Goal: Find specific fact: Find specific fact

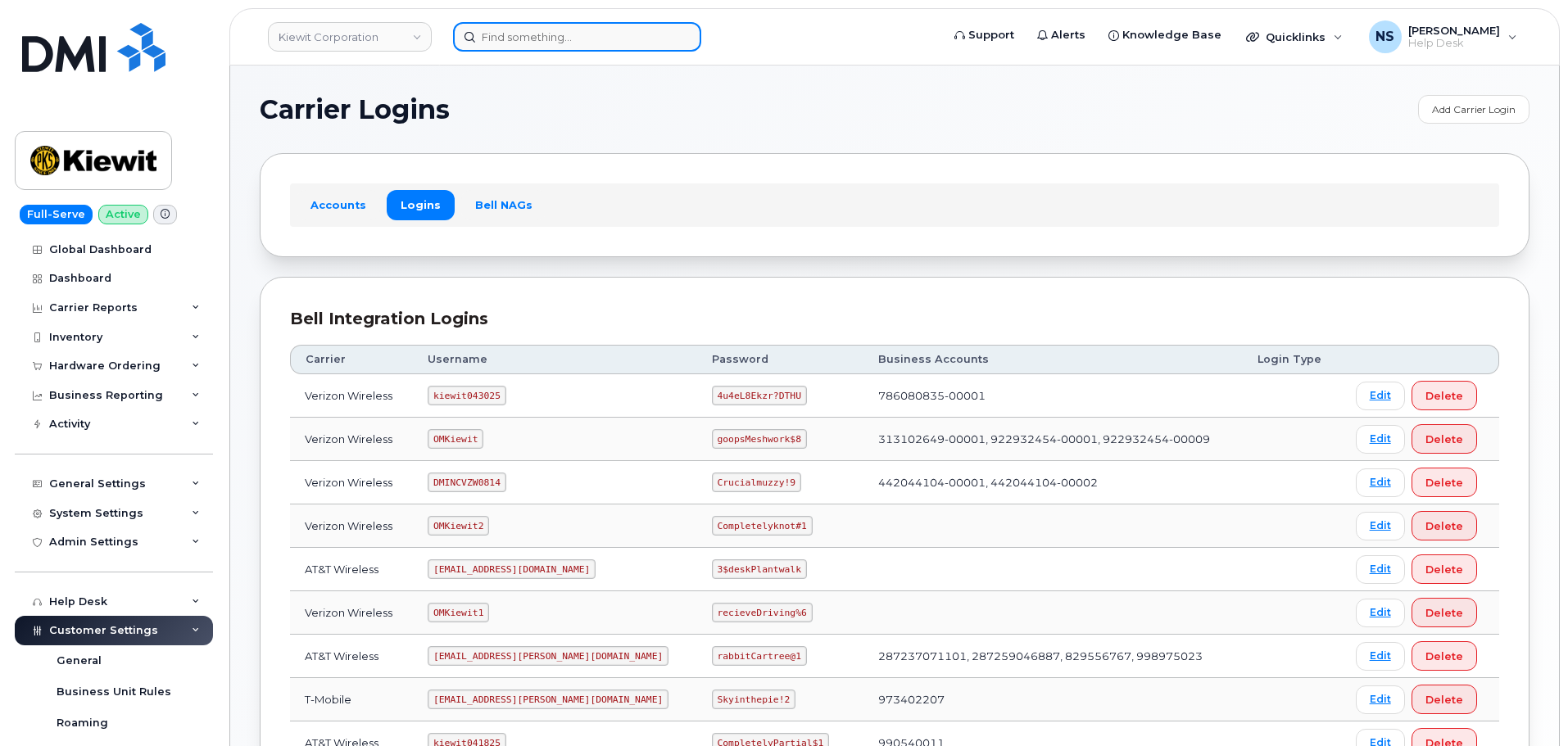
click at [590, 24] on input at bounding box center [577, 37] width 249 height 29
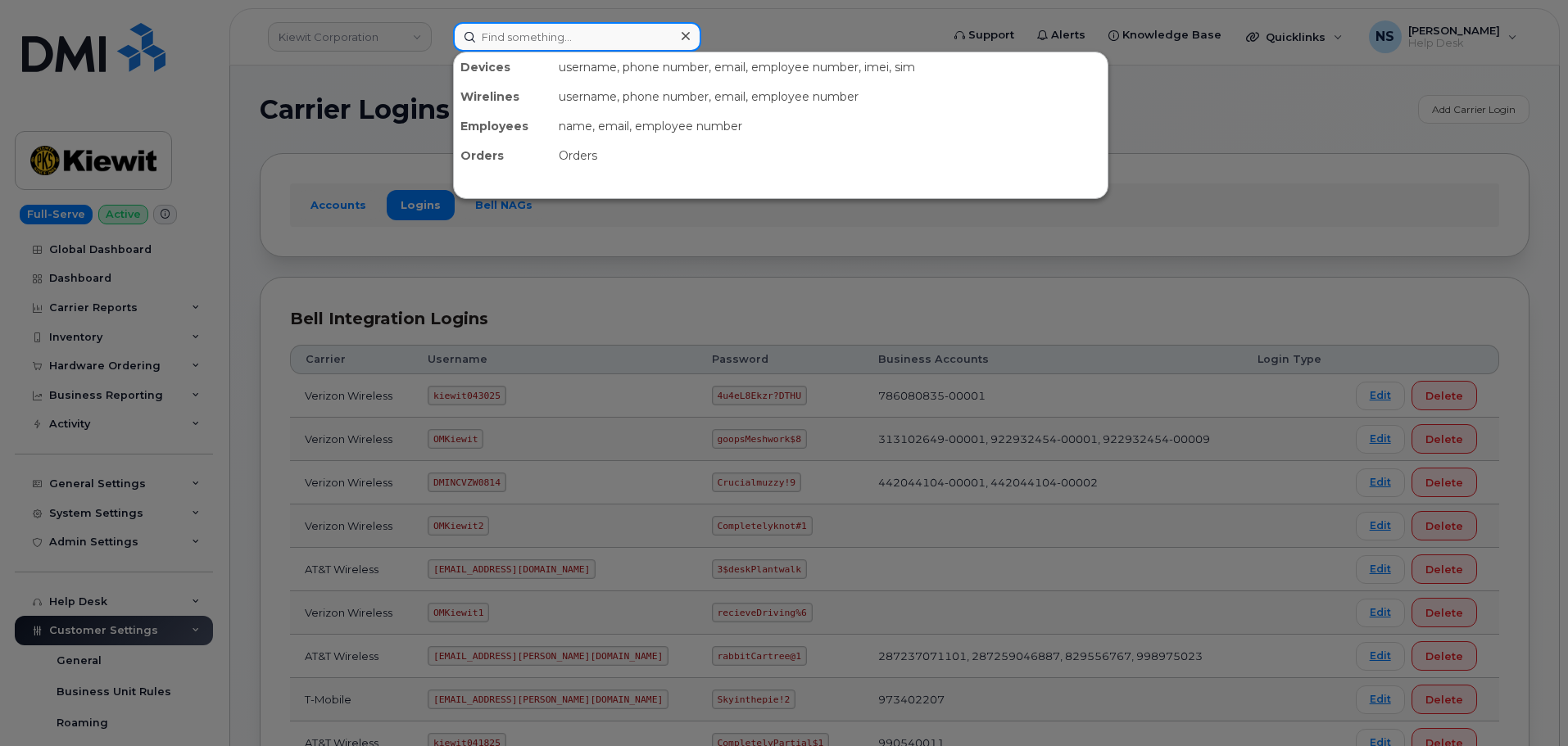
paste input "3308039640"
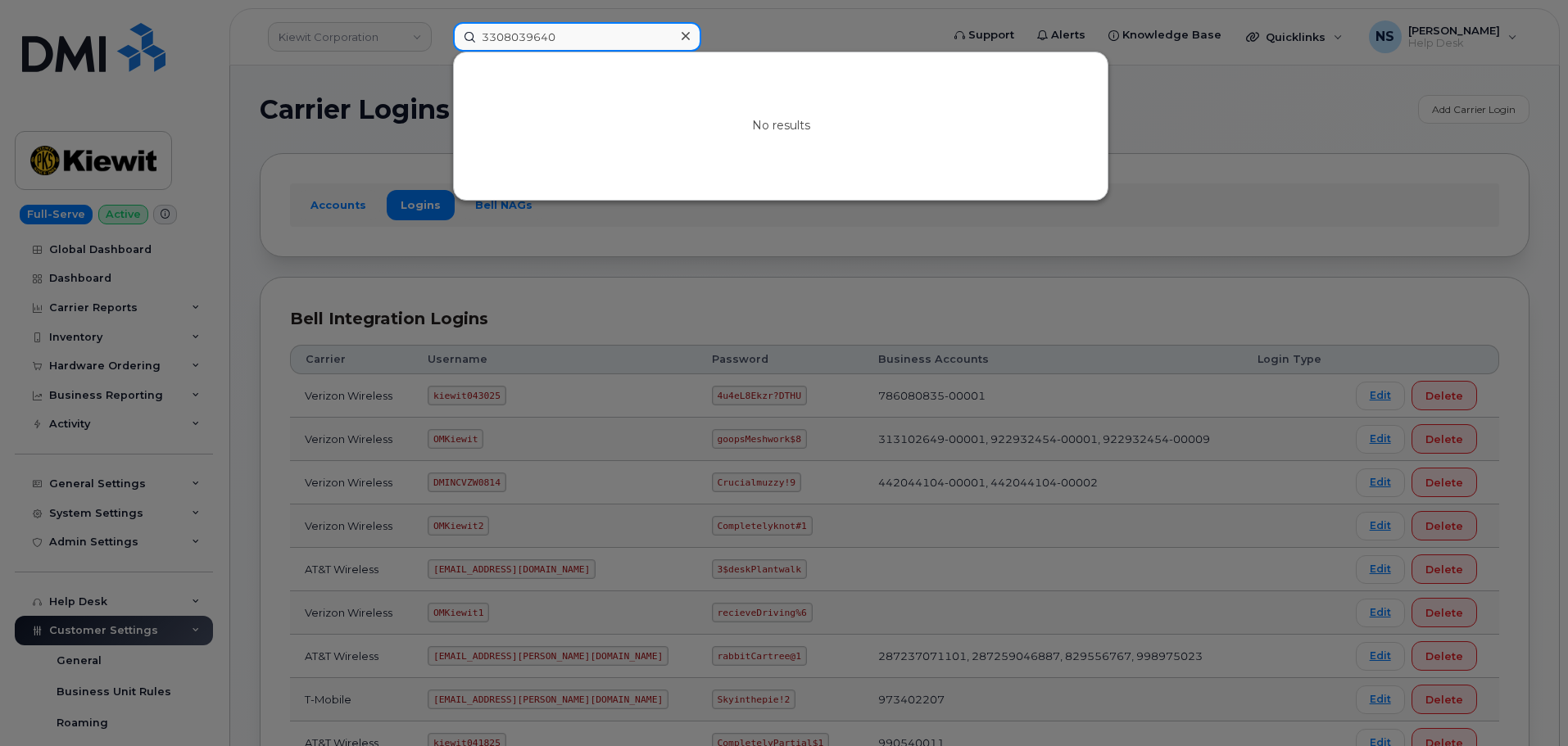
paste input "216-287-235"
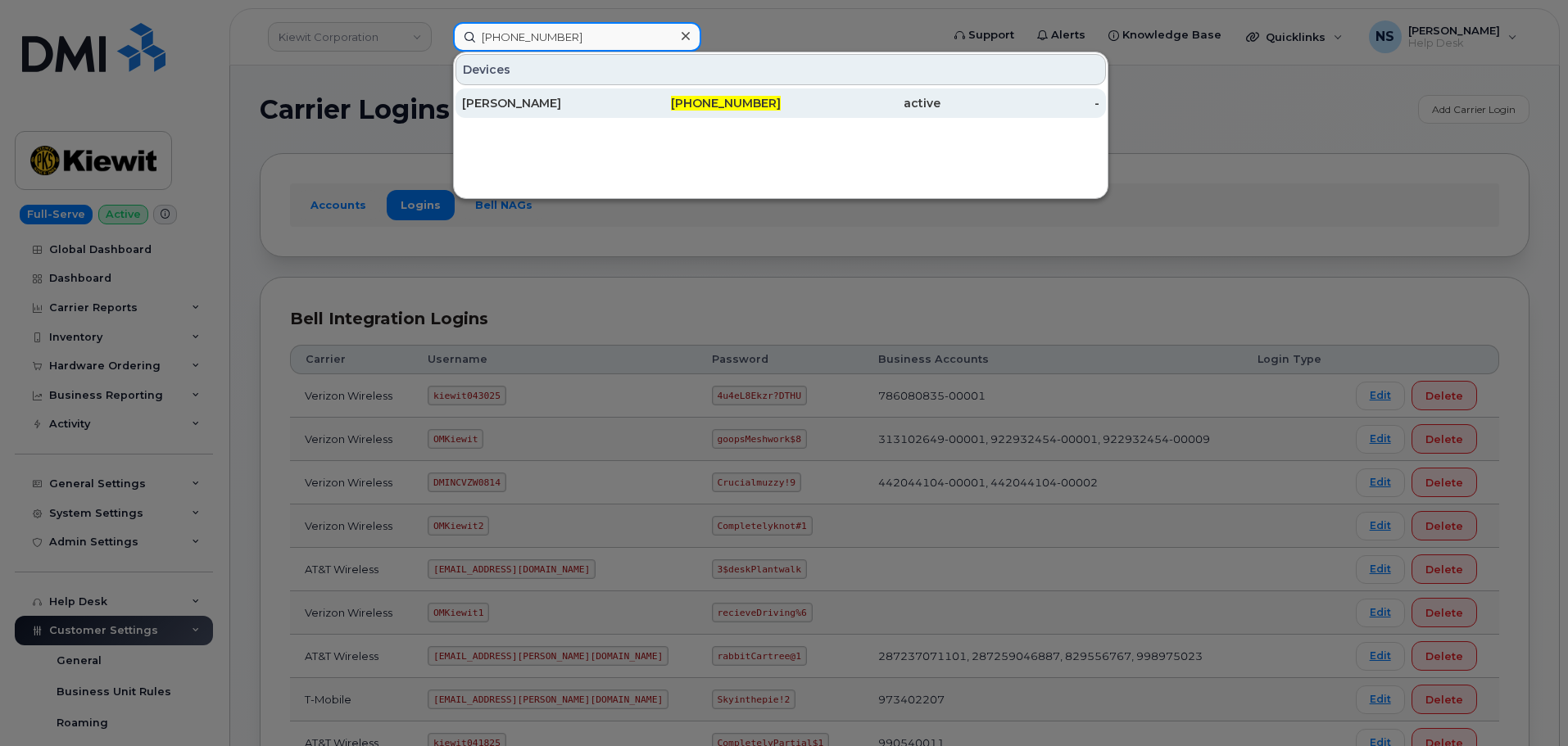
type input "216-287-2350"
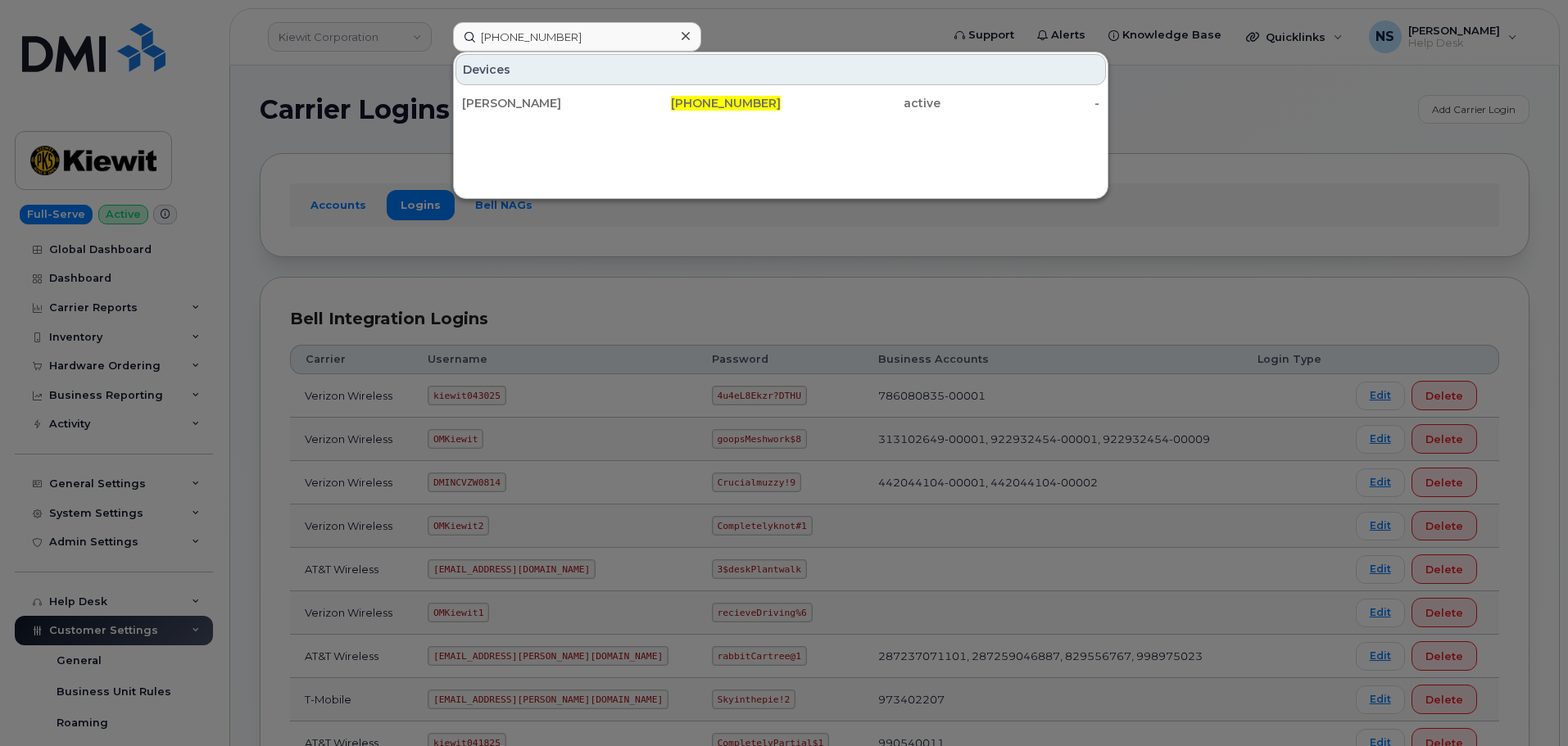
click at [702, 128] on div "Devices Autumn M Novak 216-287-2350 active -" at bounding box center [781, 125] width 656 height 148
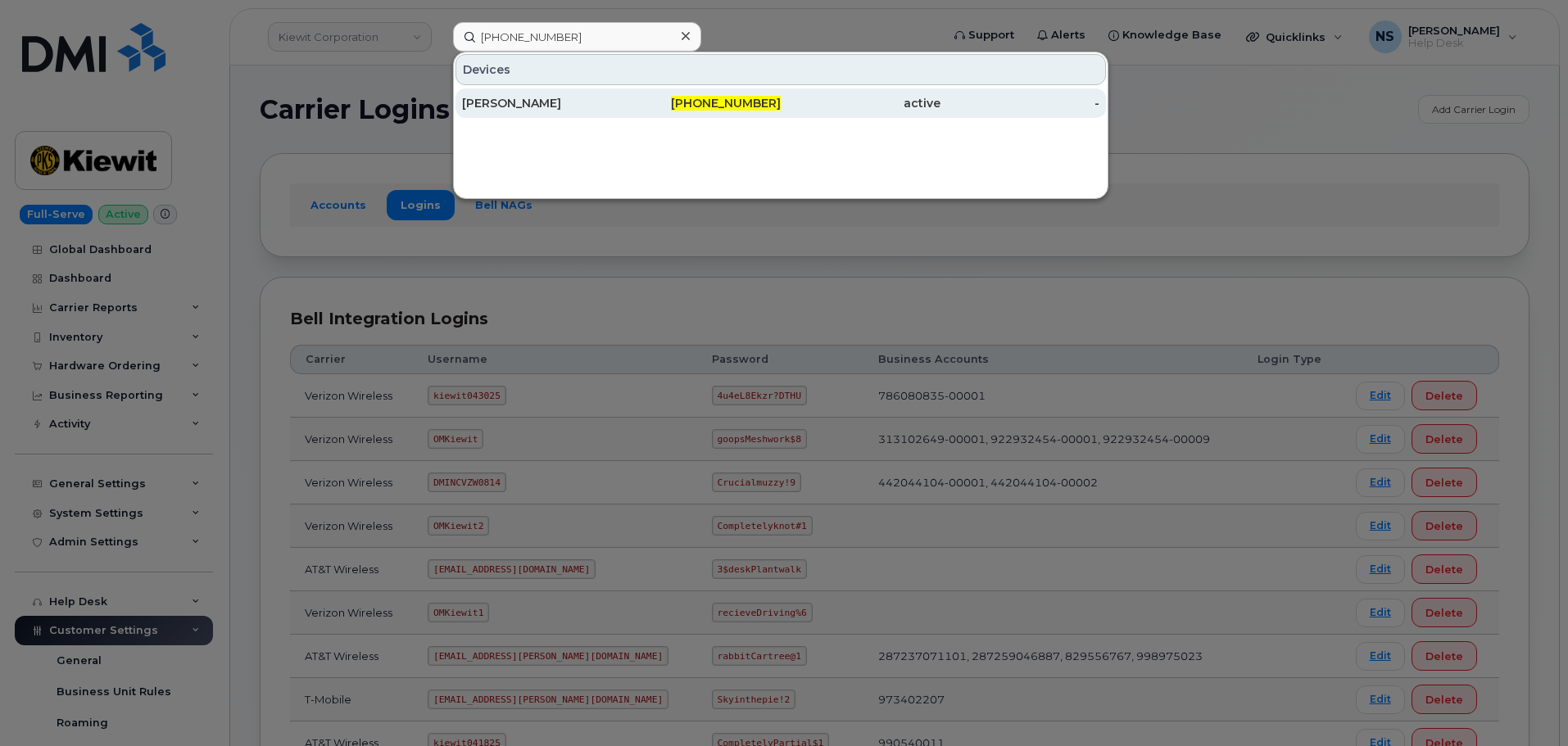
click at [706, 114] on div "216-287-2350" at bounding box center [702, 103] width 160 height 29
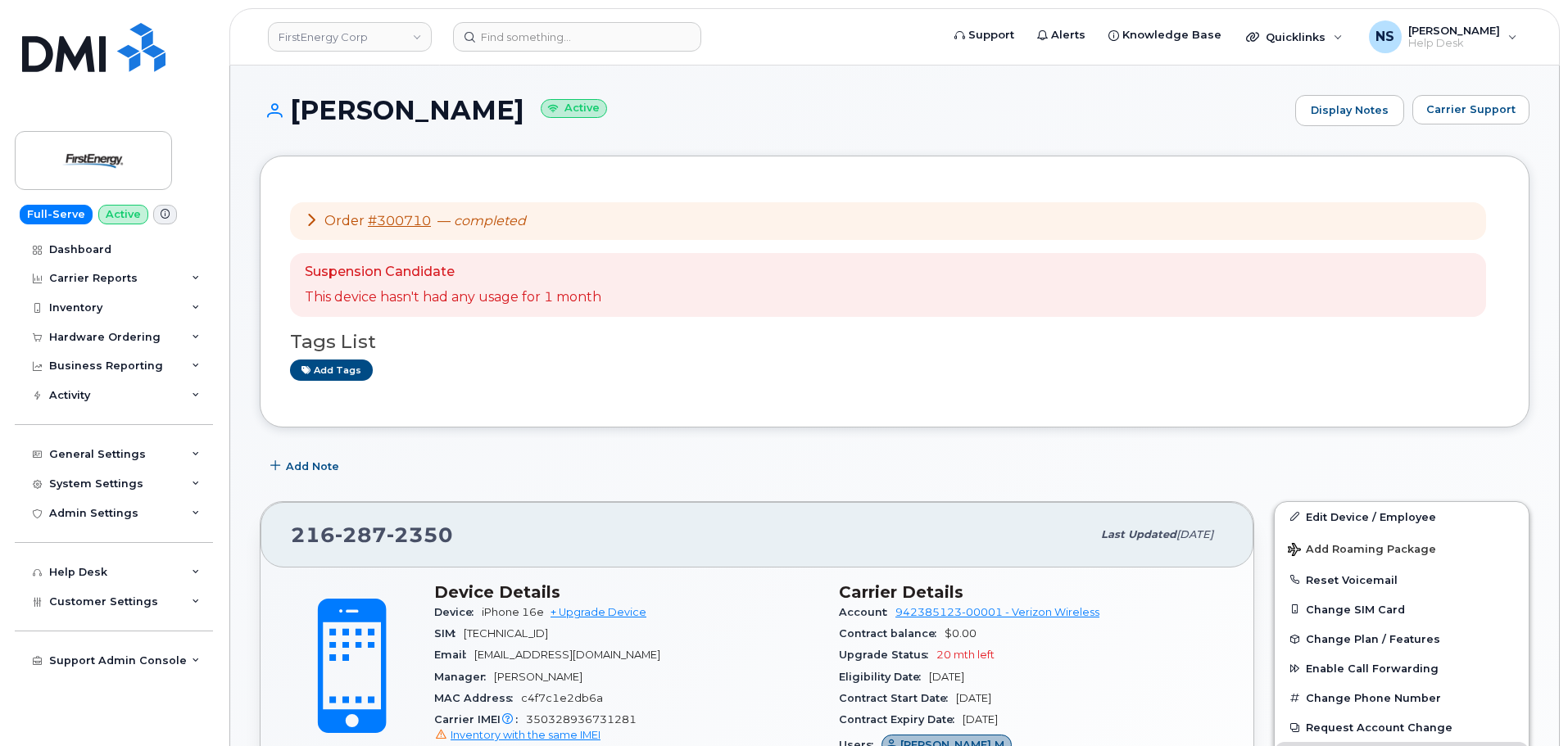
click at [303, 217] on div "Order #300710 — completed" at bounding box center [888, 222] width 1196 height 38
click at [308, 216] on icon at bounding box center [311, 219] width 13 height 13
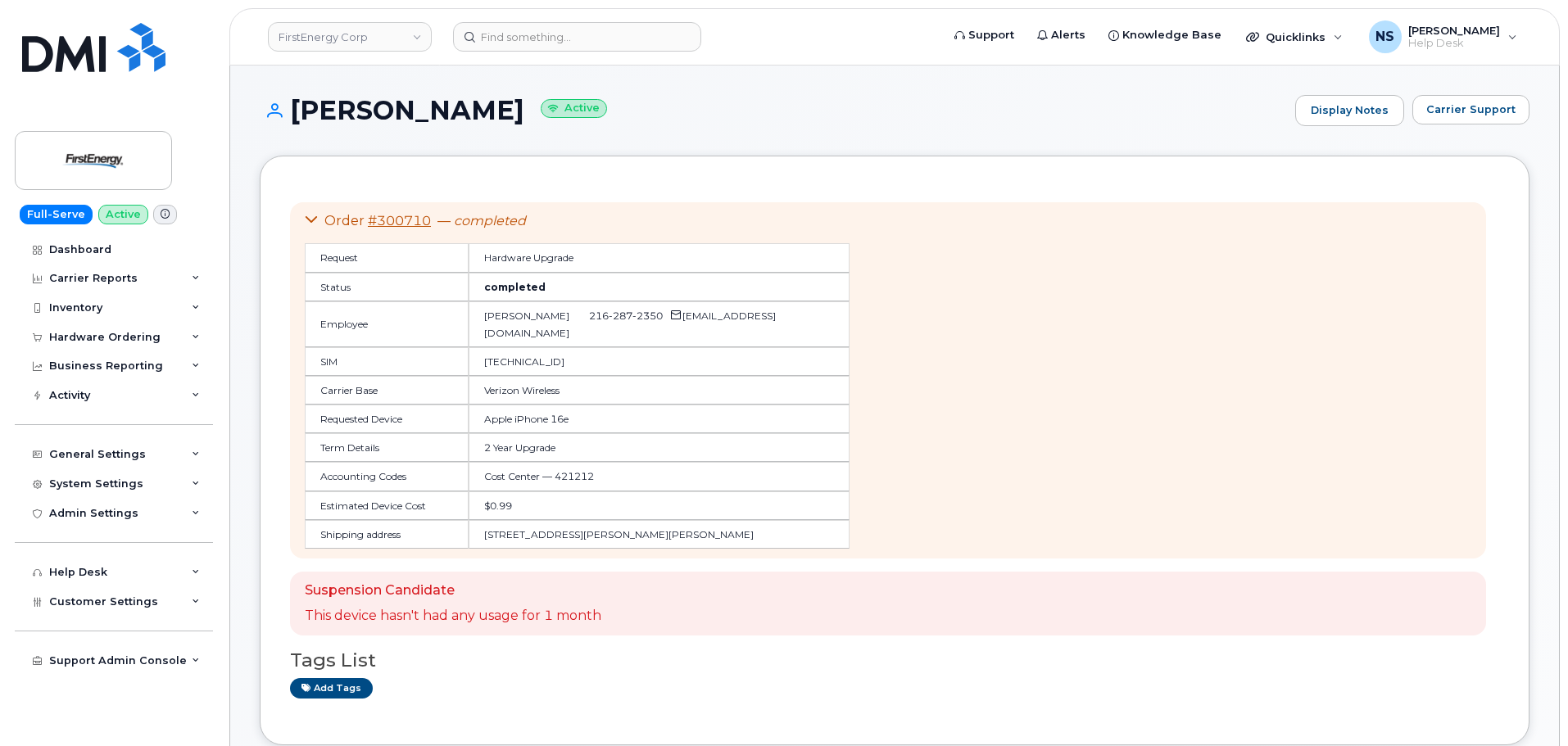
click at [308, 216] on icon at bounding box center [311, 219] width 13 height 13
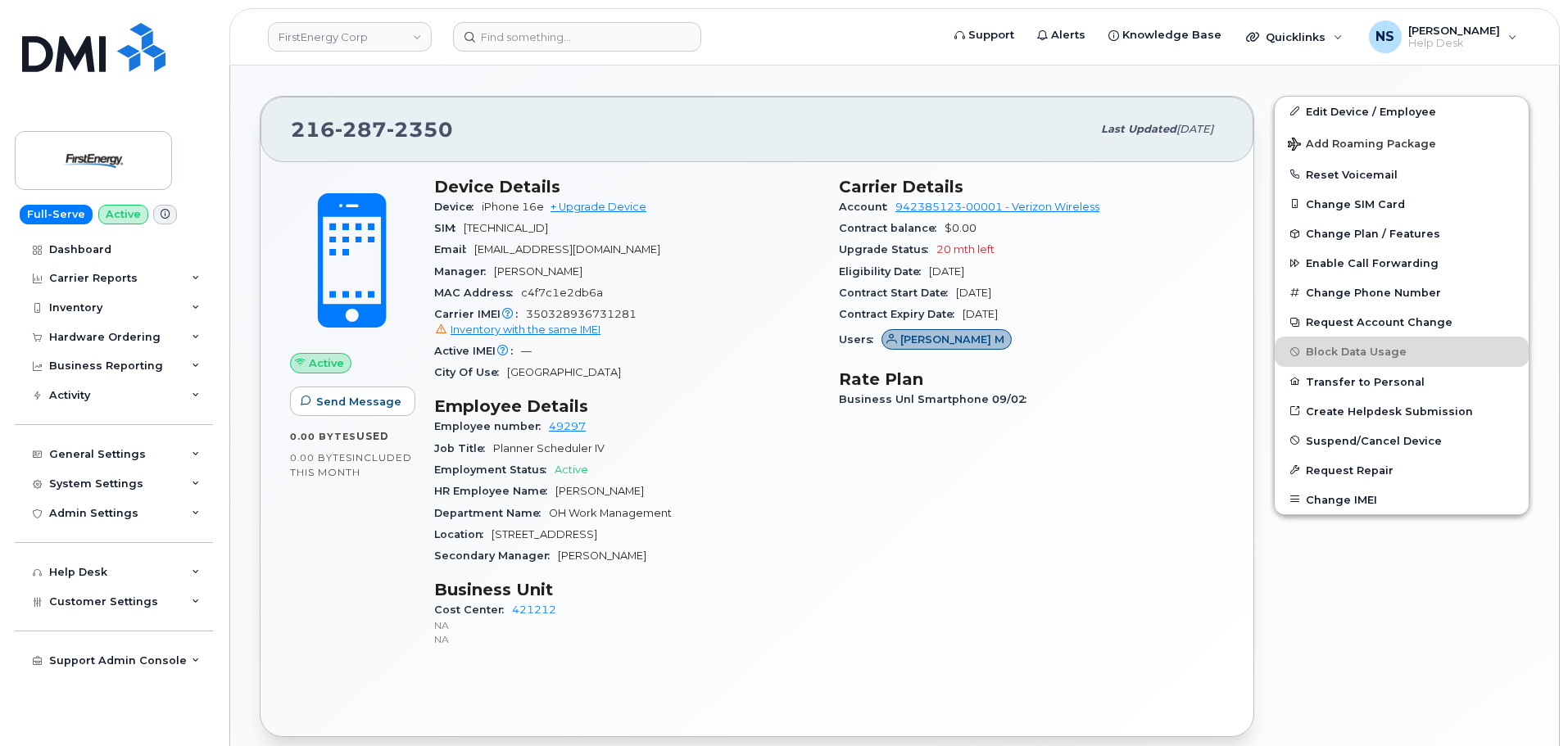
scroll to position [409, 0]
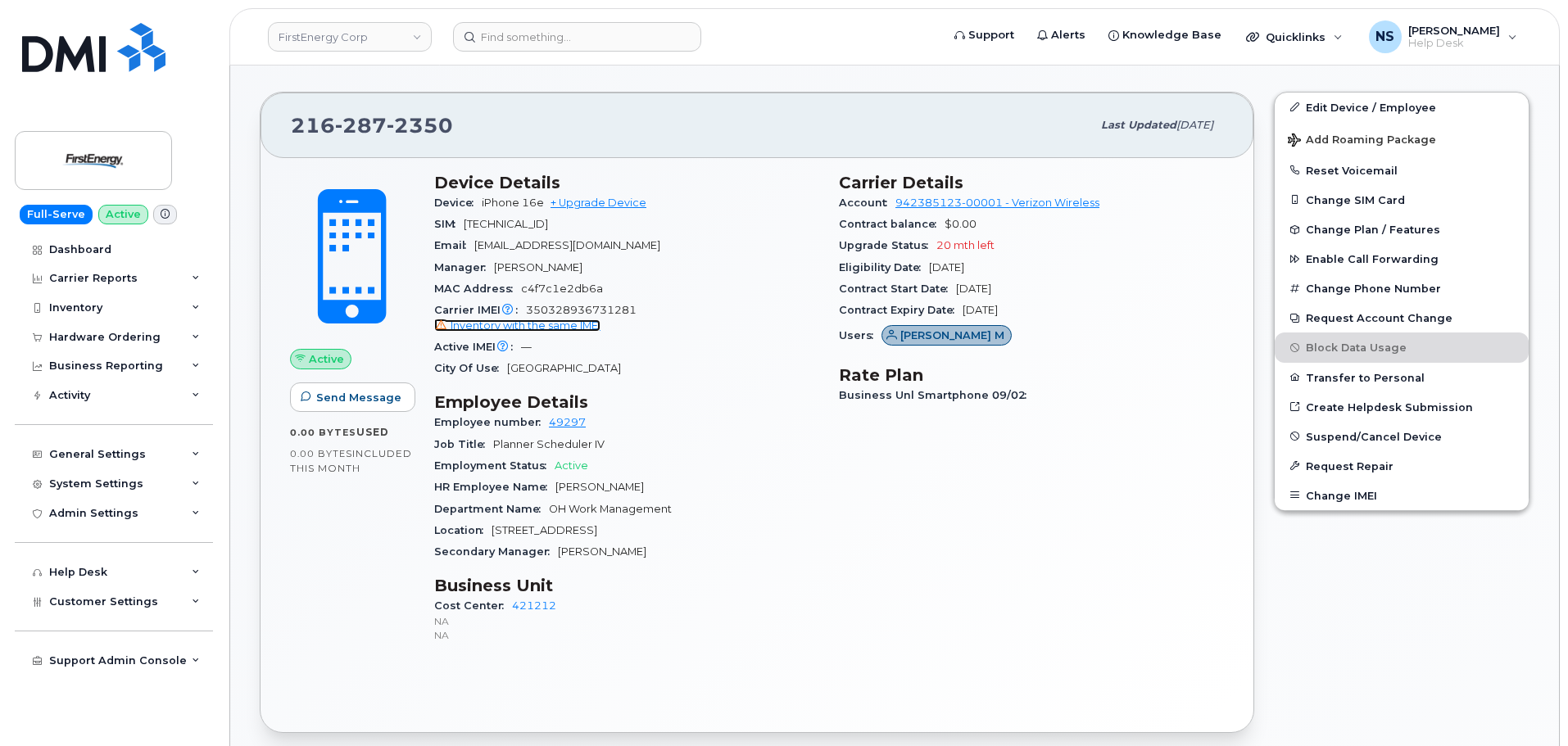
click at [574, 330] on span "Inventory with the same IMEI" at bounding box center [525, 325] width 150 height 13
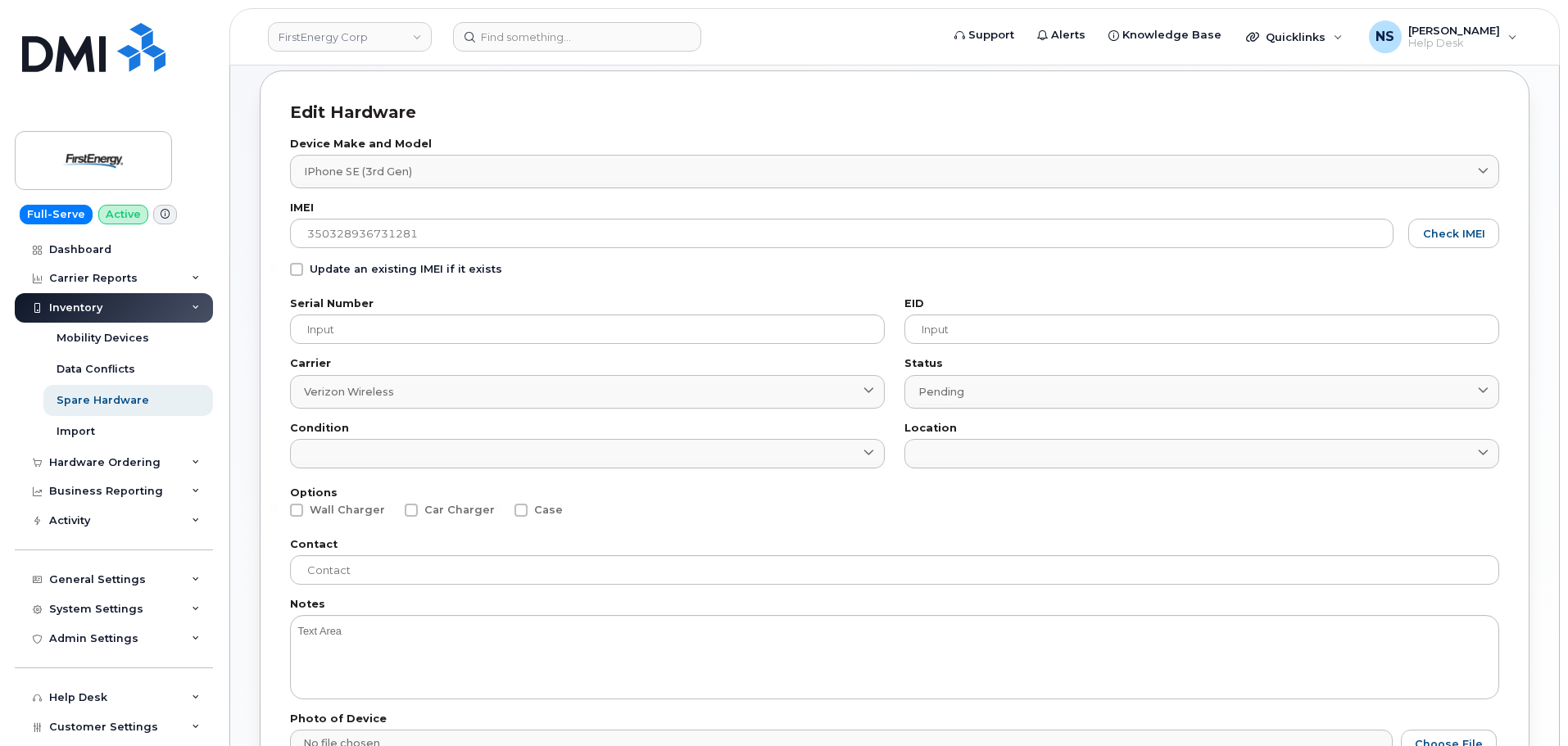
scroll to position [63, 0]
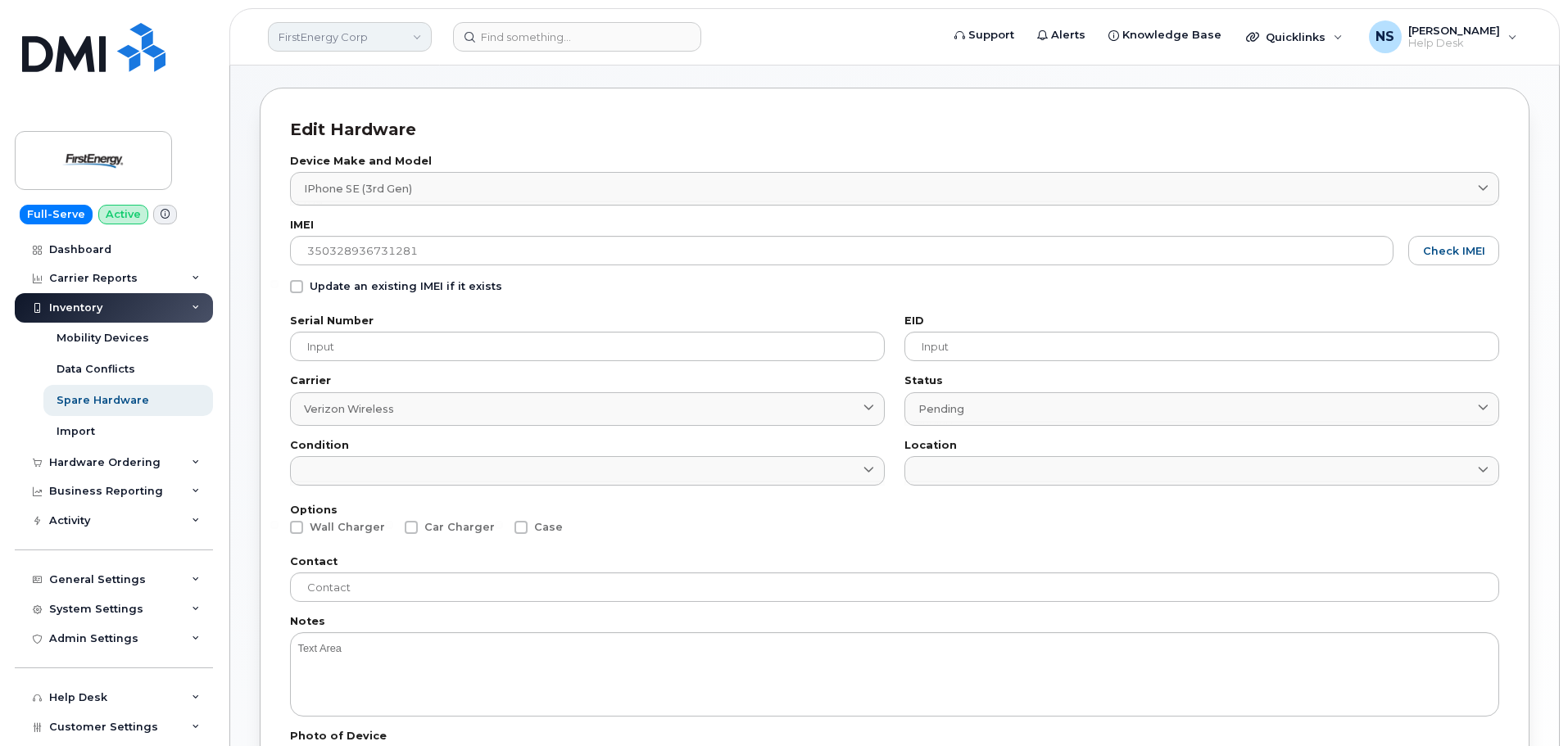
click at [389, 42] on link "FirstEnergy Corp" at bounding box center [349, 37] width 163 height 29
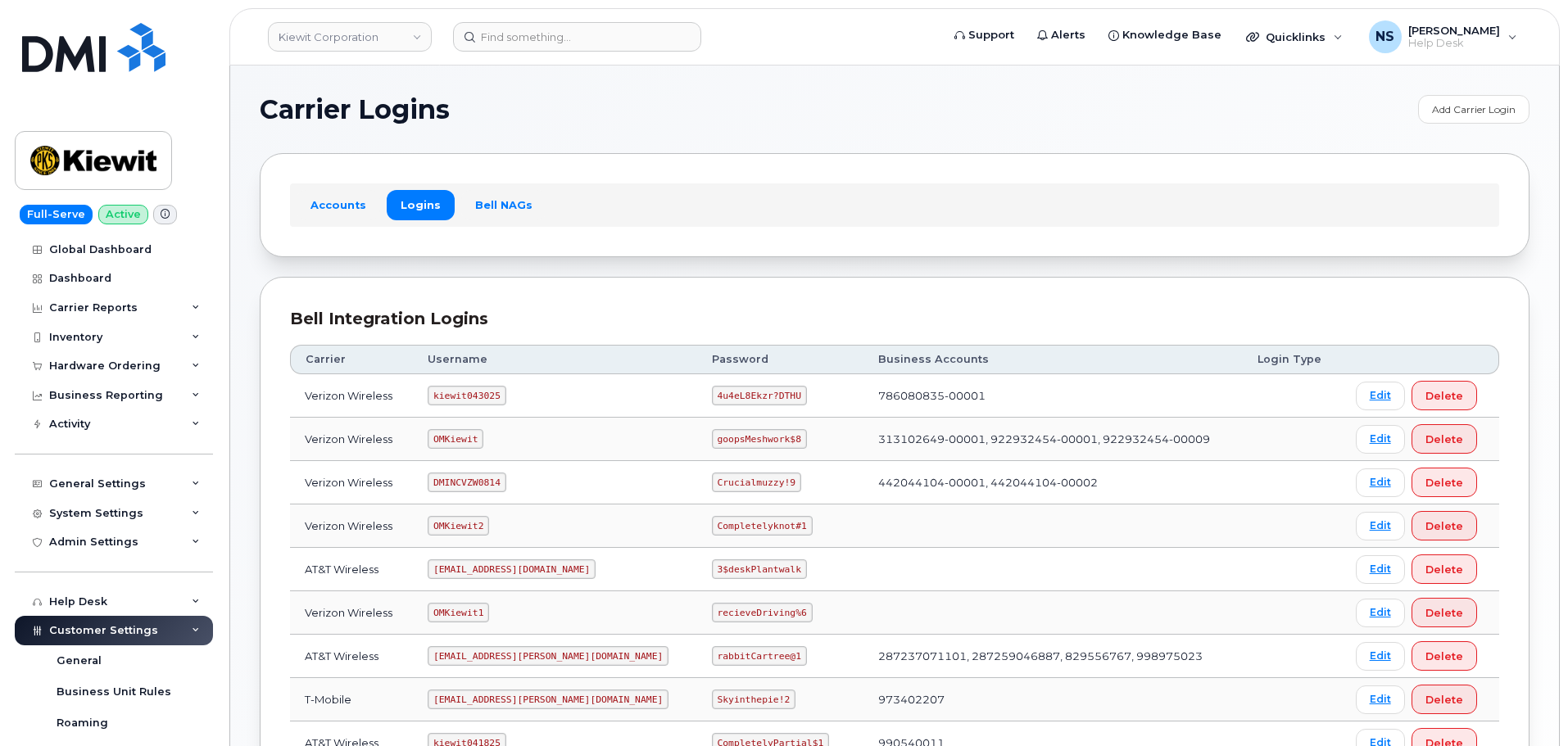
click at [465, 443] on code "OMKiewit" at bounding box center [455, 439] width 56 height 20
click at [712, 439] on code "goopsMeshwork$8" at bounding box center [760, 439] width 95 height 20
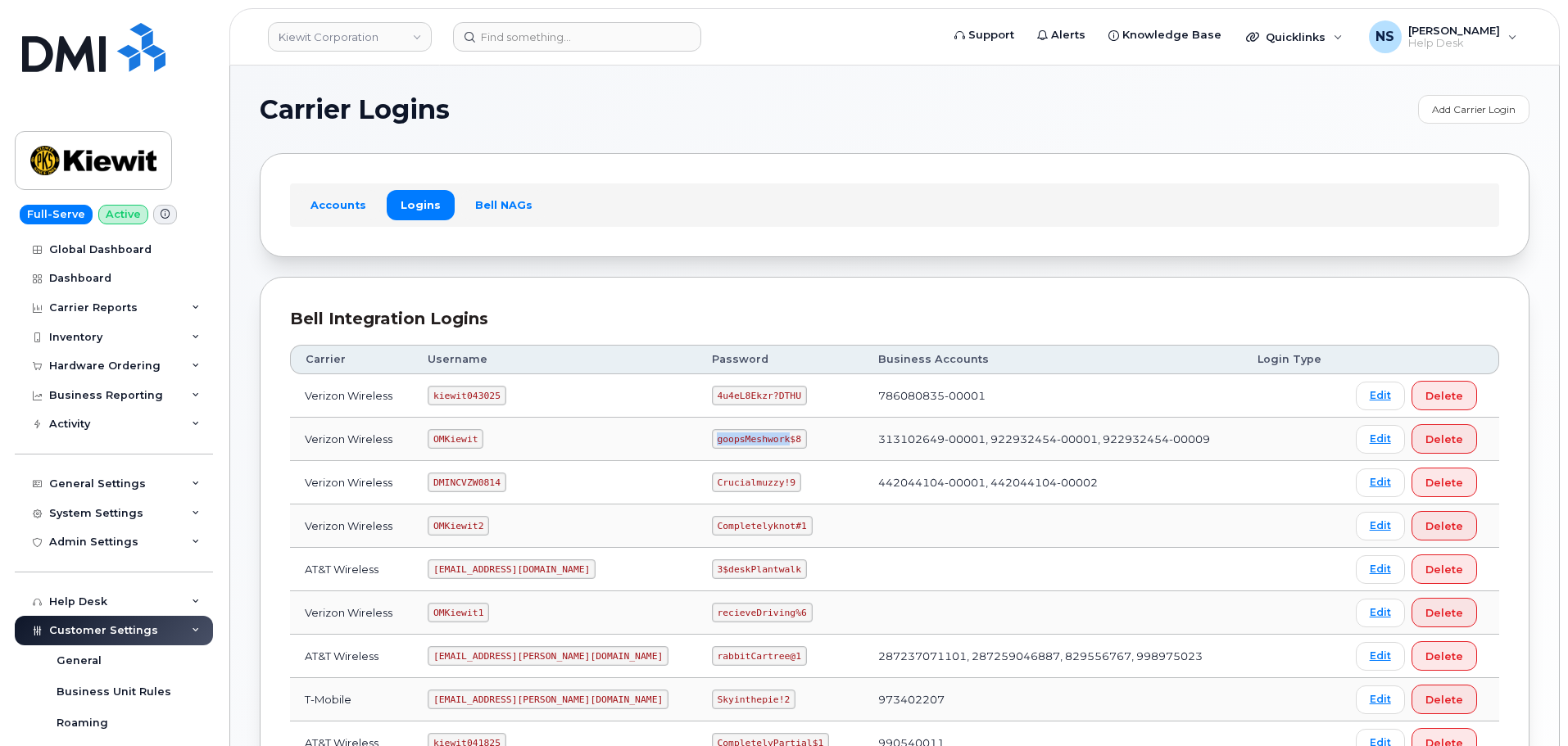
click at [712, 439] on code "goopsMeshwork$8" at bounding box center [760, 439] width 95 height 20
click at [712, 438] on code "goopsMeshwork$8" at bounding box center [760, 439] width 95 height 20
copy code "goopsMeshwork$8"
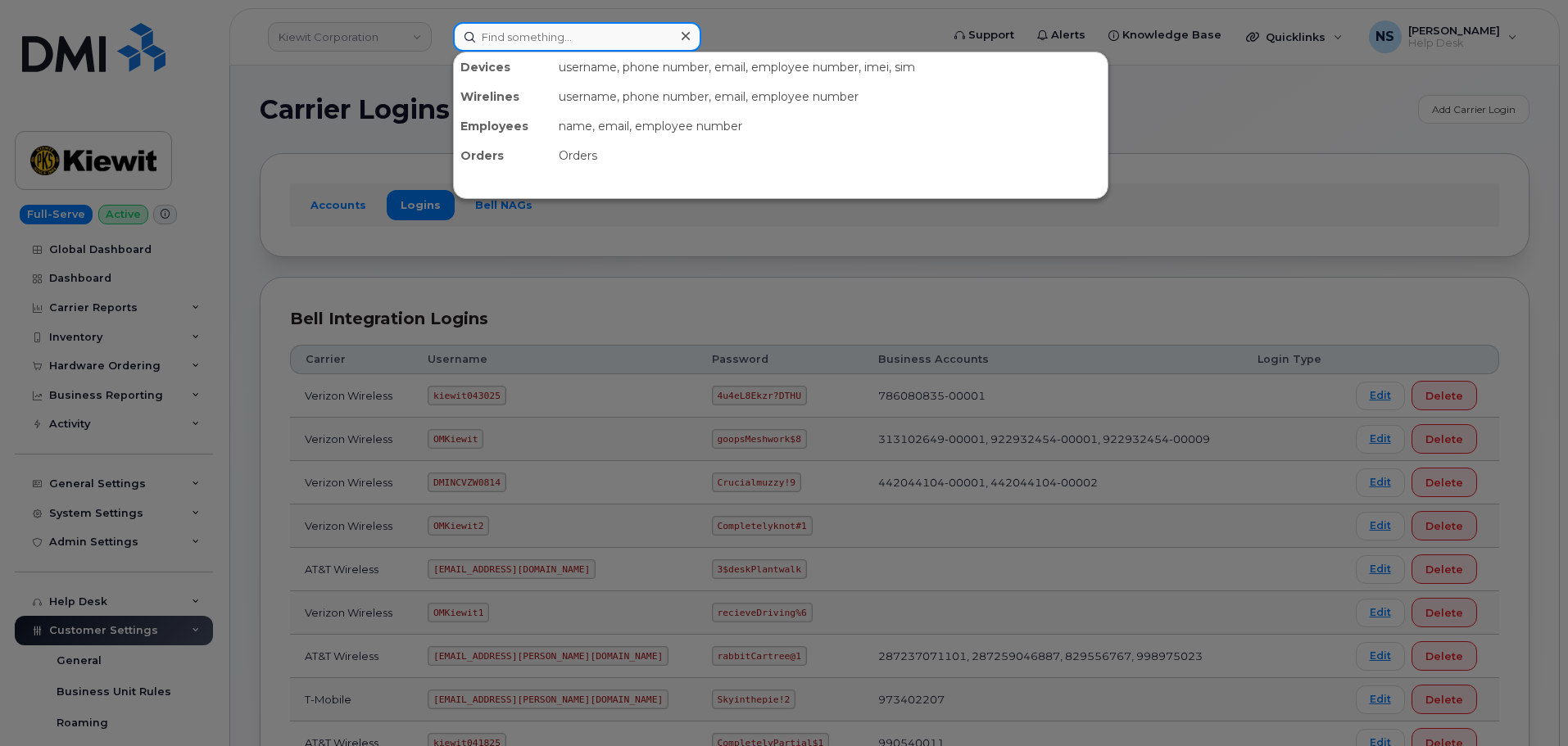
click at [632, 45] on input at bounding box center [577, 37] width 249 height 29
paste input "300943"
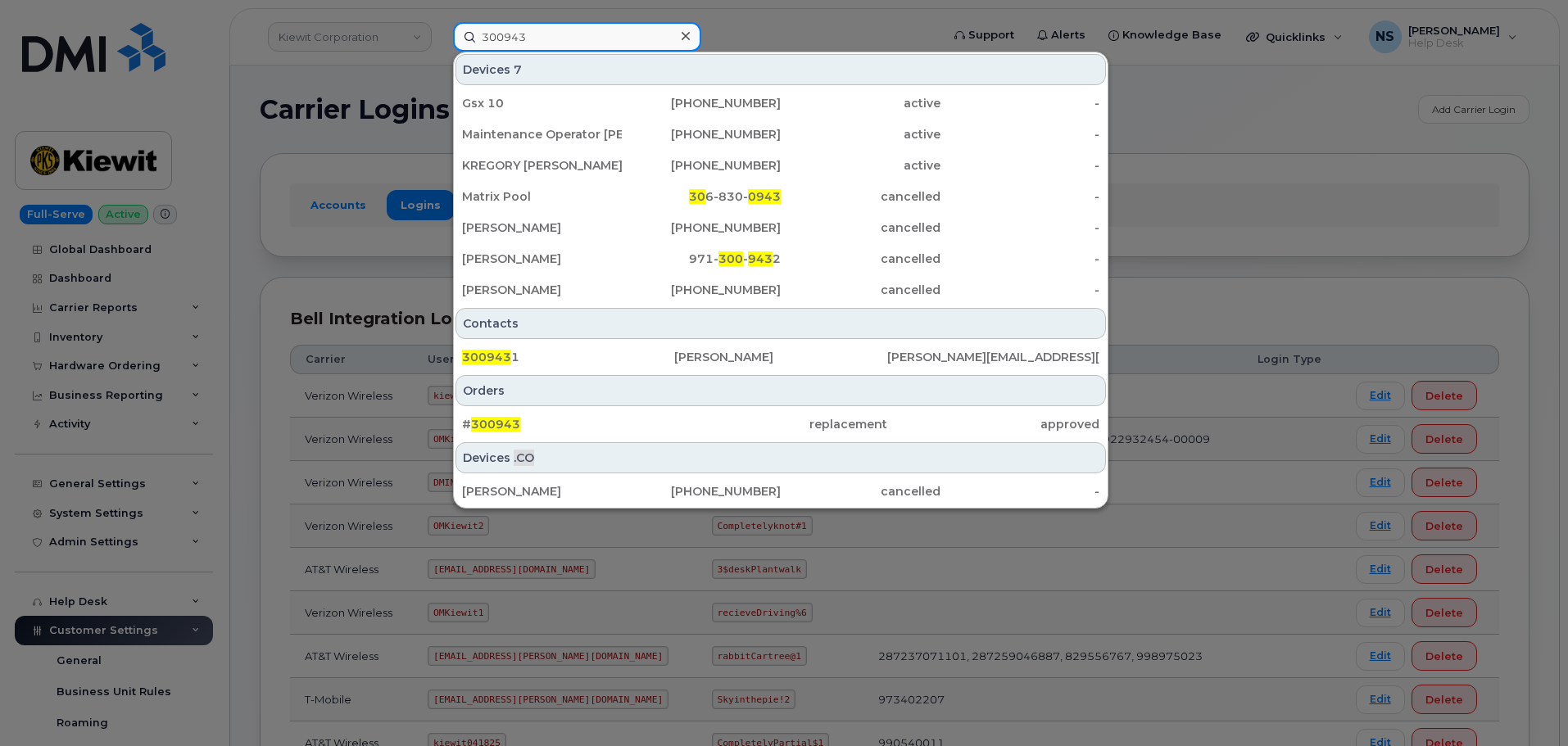
type input "300943"
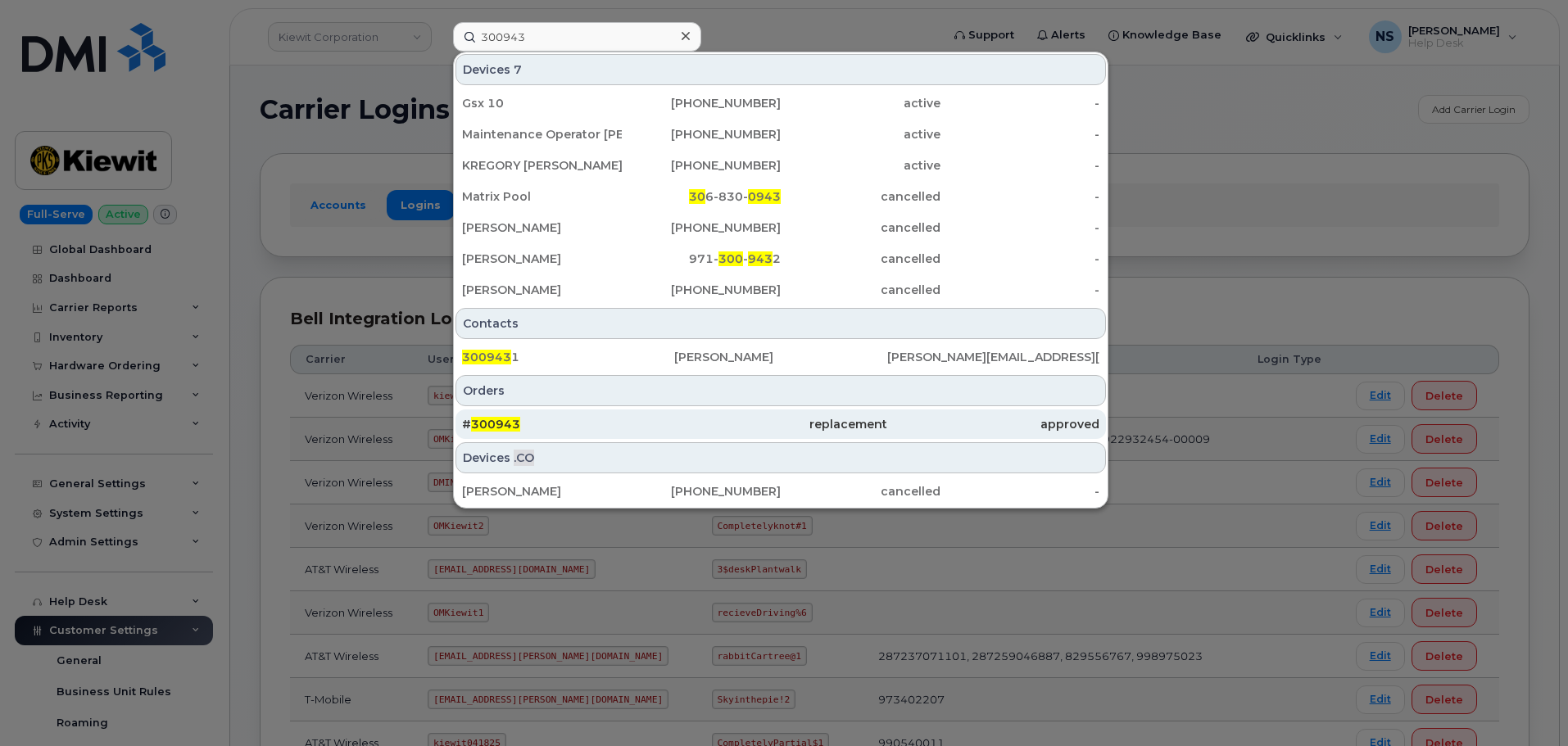
click at [604, 423] on div "# 300943" at bounding box center [568, 424] width 212 height 17
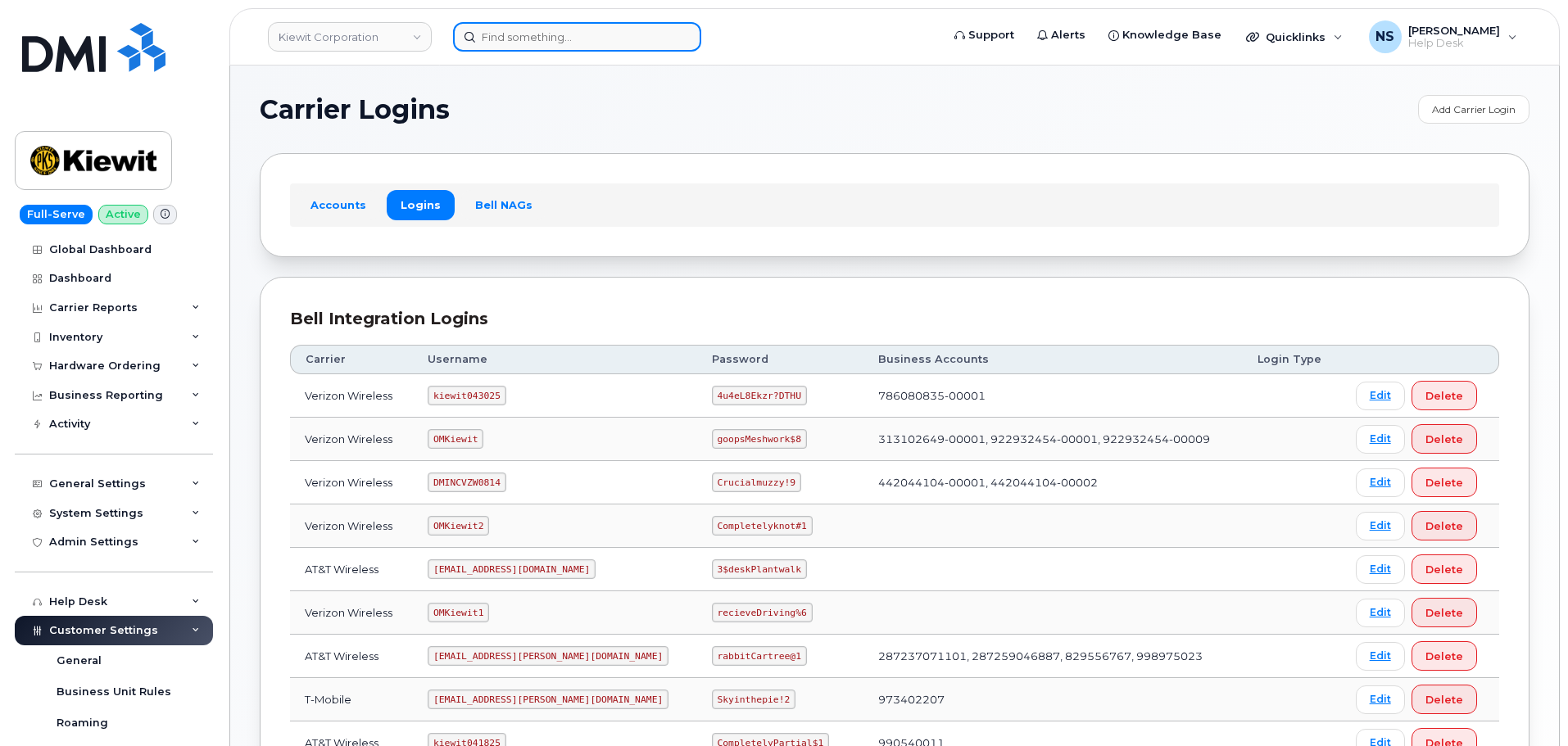
click at [522, 38] on input at bounding box center [577, 37] width 249 height 29
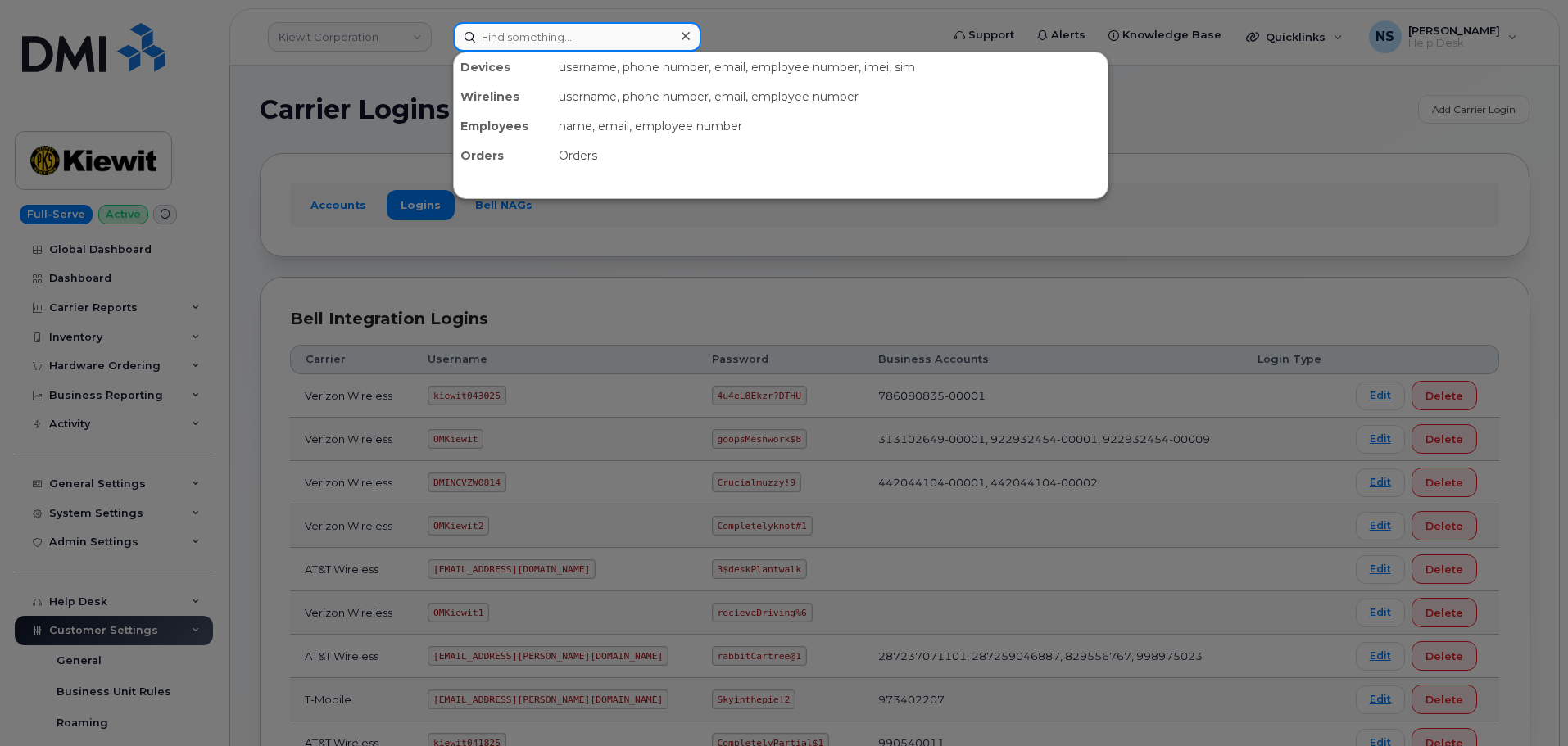
paste input "7325402499"
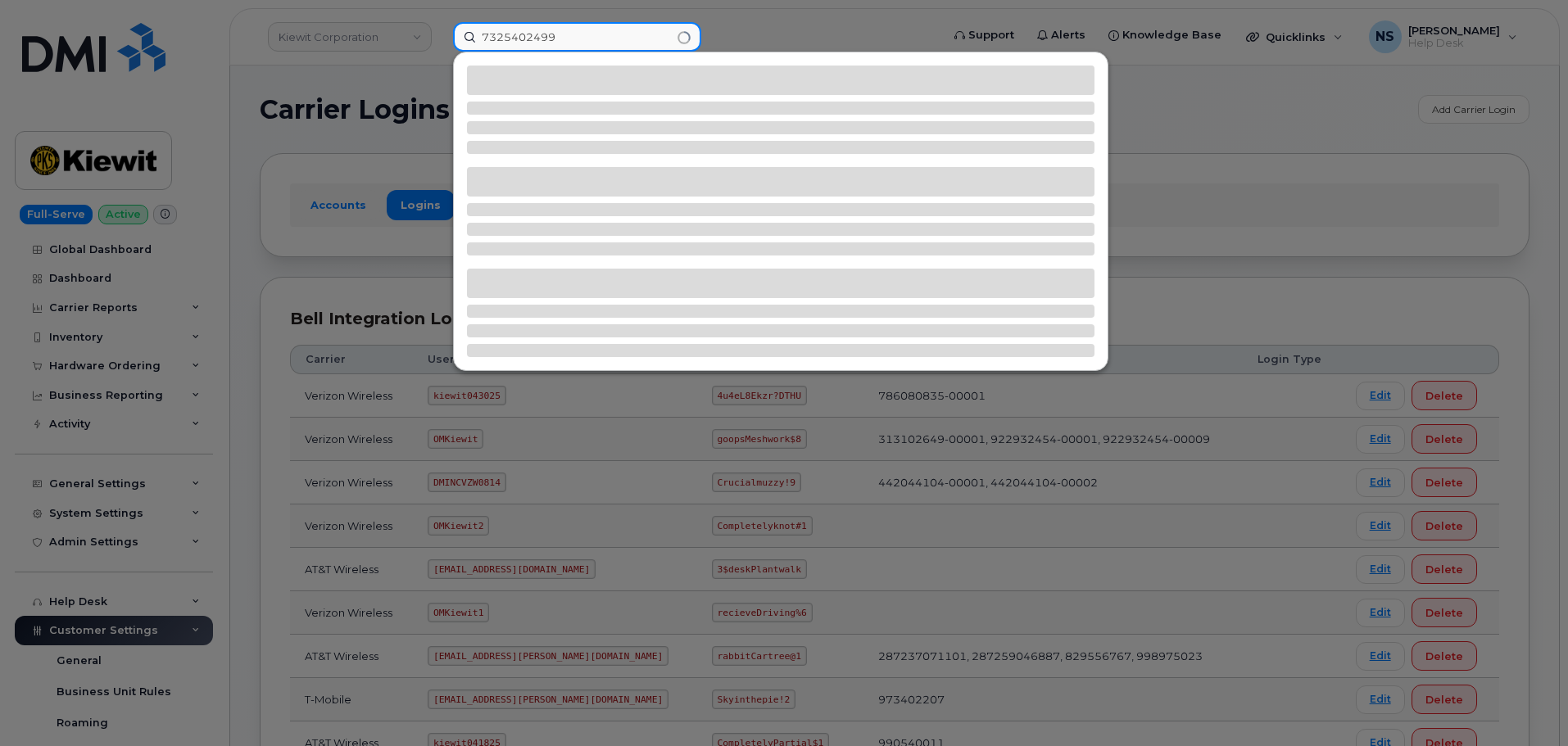
click at [555, 40] on input "7325402499" at bounding box center [577, 37] width 249 height 29
type input "7325402499"
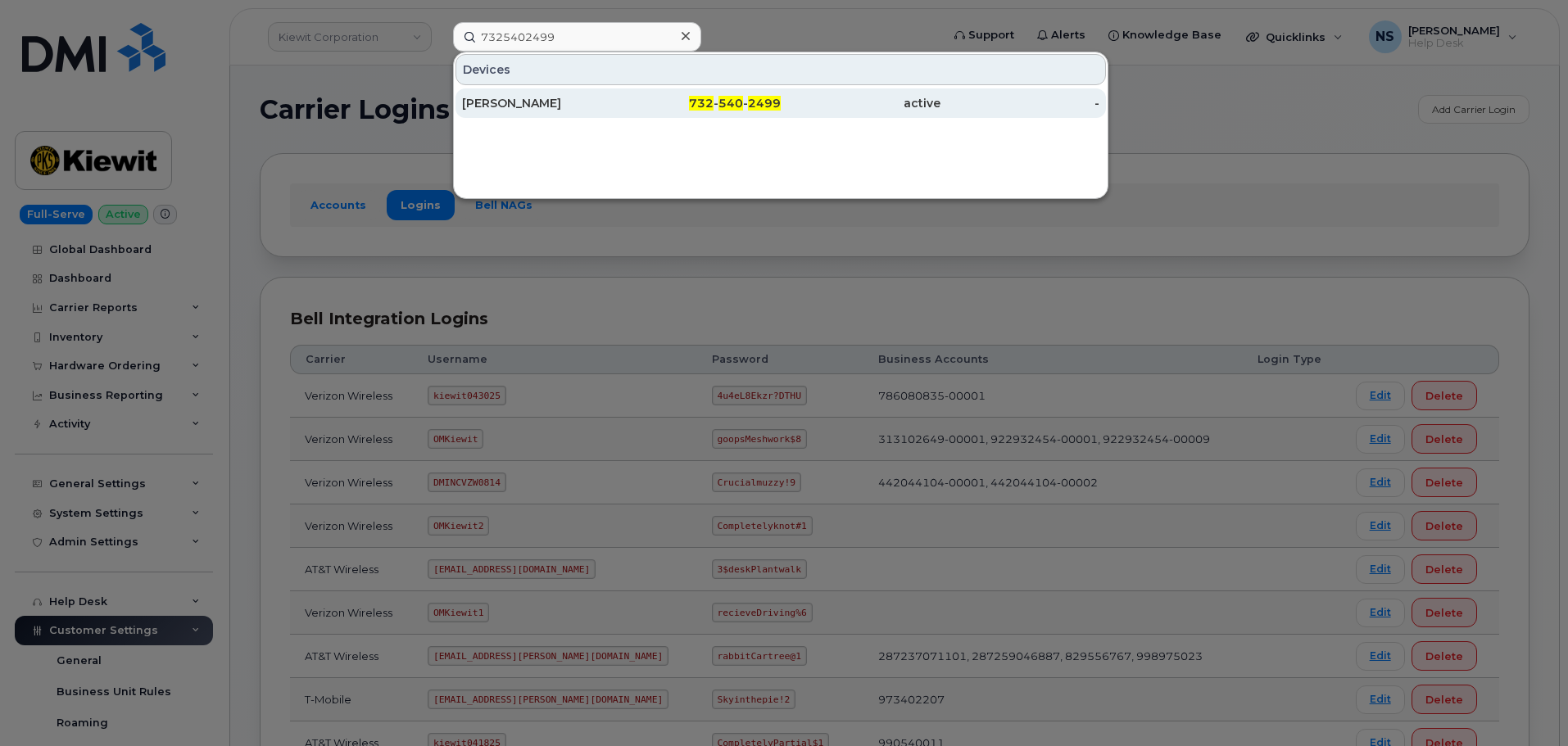
drag, startPoint x: 877, startPoint y: 96, endPoint x: 877, endPoint y: 112, distance: 16.0
click at [877, 96] on div "active" at bounding box center [861, 103] width 160 height 17
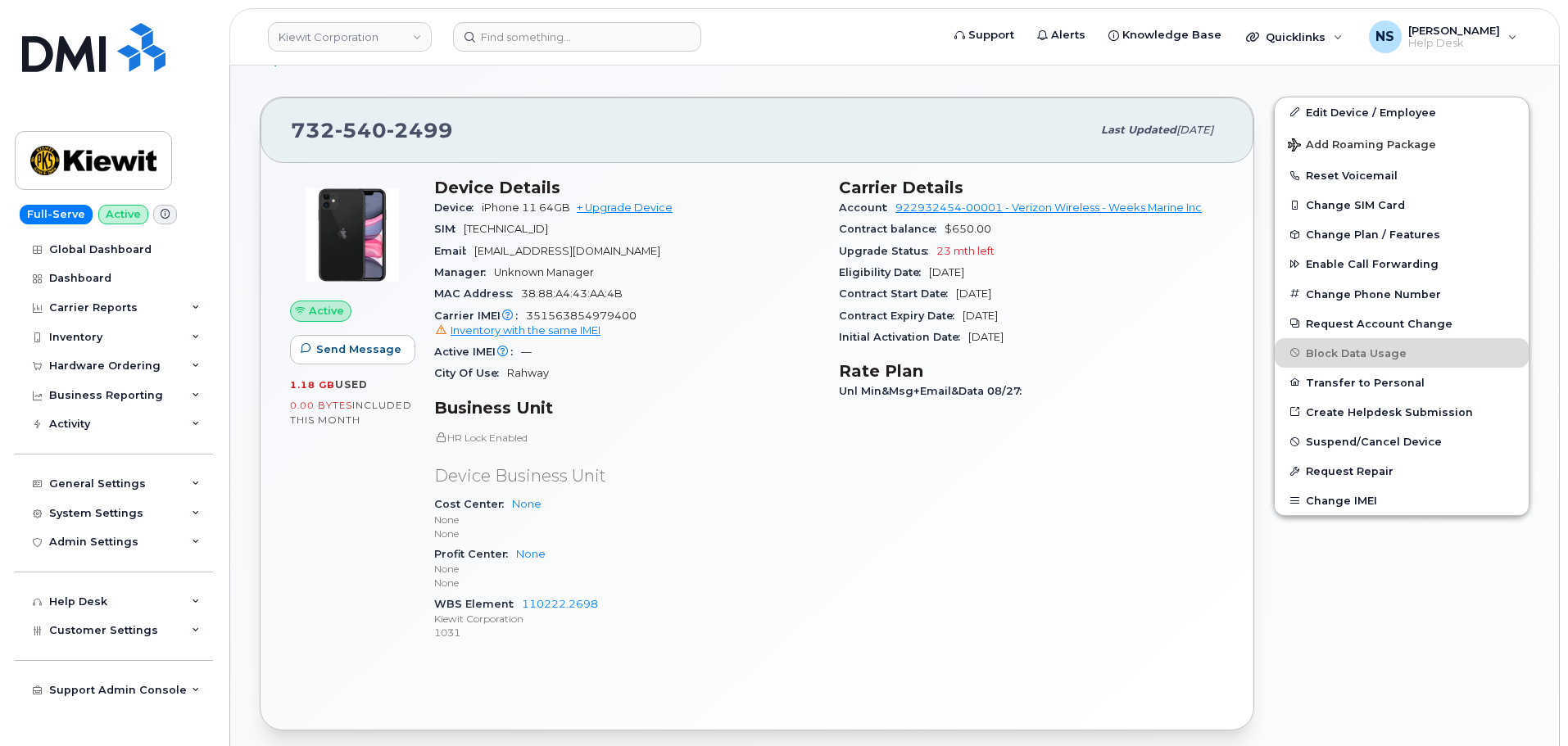
scroll to position [246, 0]
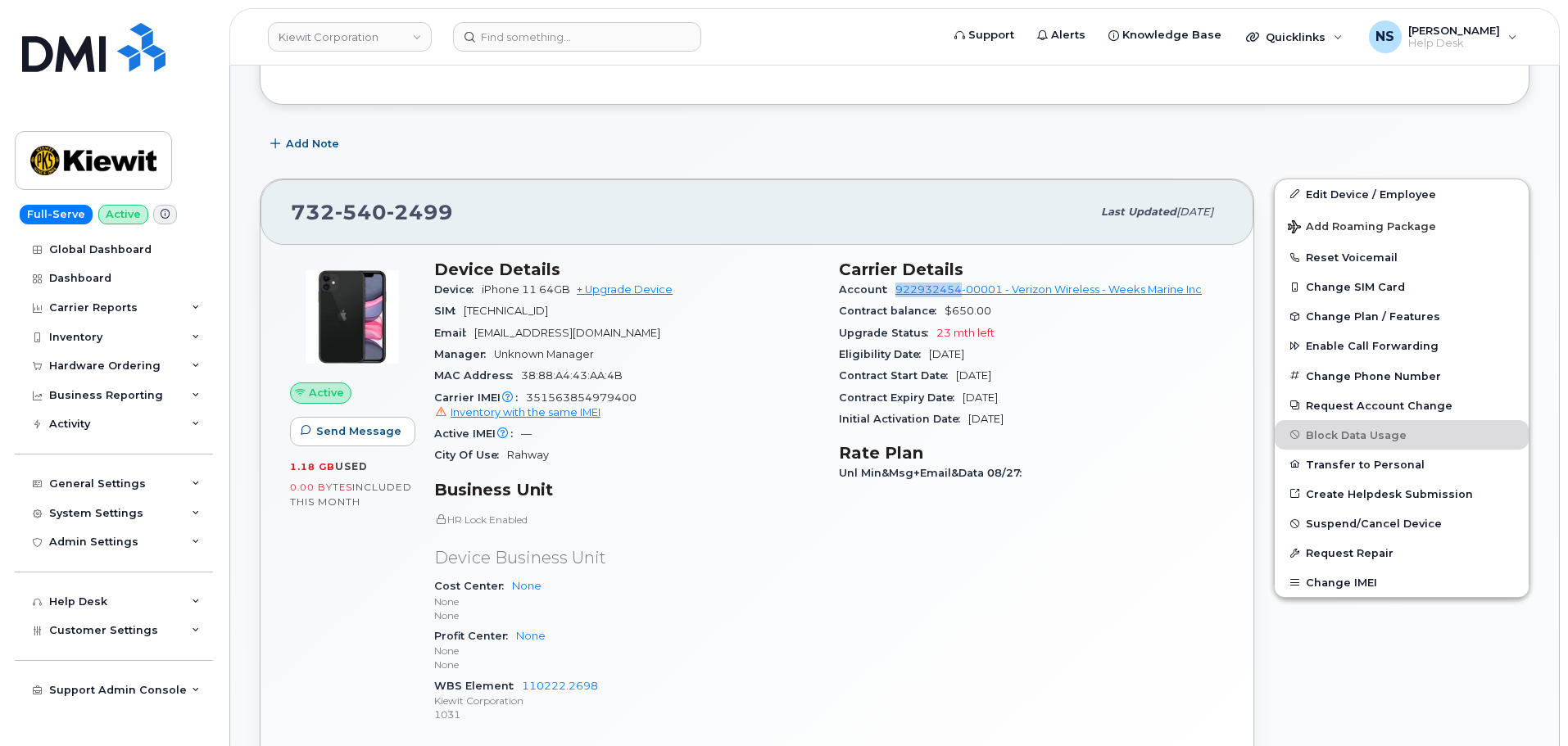
drag, startPoint x: 892, startPoint y: 290, endPoint x: 964, endPoint y: 296, distance: 72.2
click at [964, 296] on div "Account 922932454-00001 - Verizon Wireless - Weeks Marine Inc" at bounding box center [1032, 290] width 385 height 22
click at [893, 298] on div "Account 922932454-00001 - Verizon Wireless - Weeks Marine Inc" at bounding box center [1032, 290] width 385 height 22
drag, startPoint x: 893, startPoint y: 284, endPoint x: 962, endPoint y: 293, distance: 69.6
click at [962, 293] on div "Account 922932454-00001 - Verizon Wireless - Weeks Marine Inc" at bounding box center [1032, 290] width 385 height 22
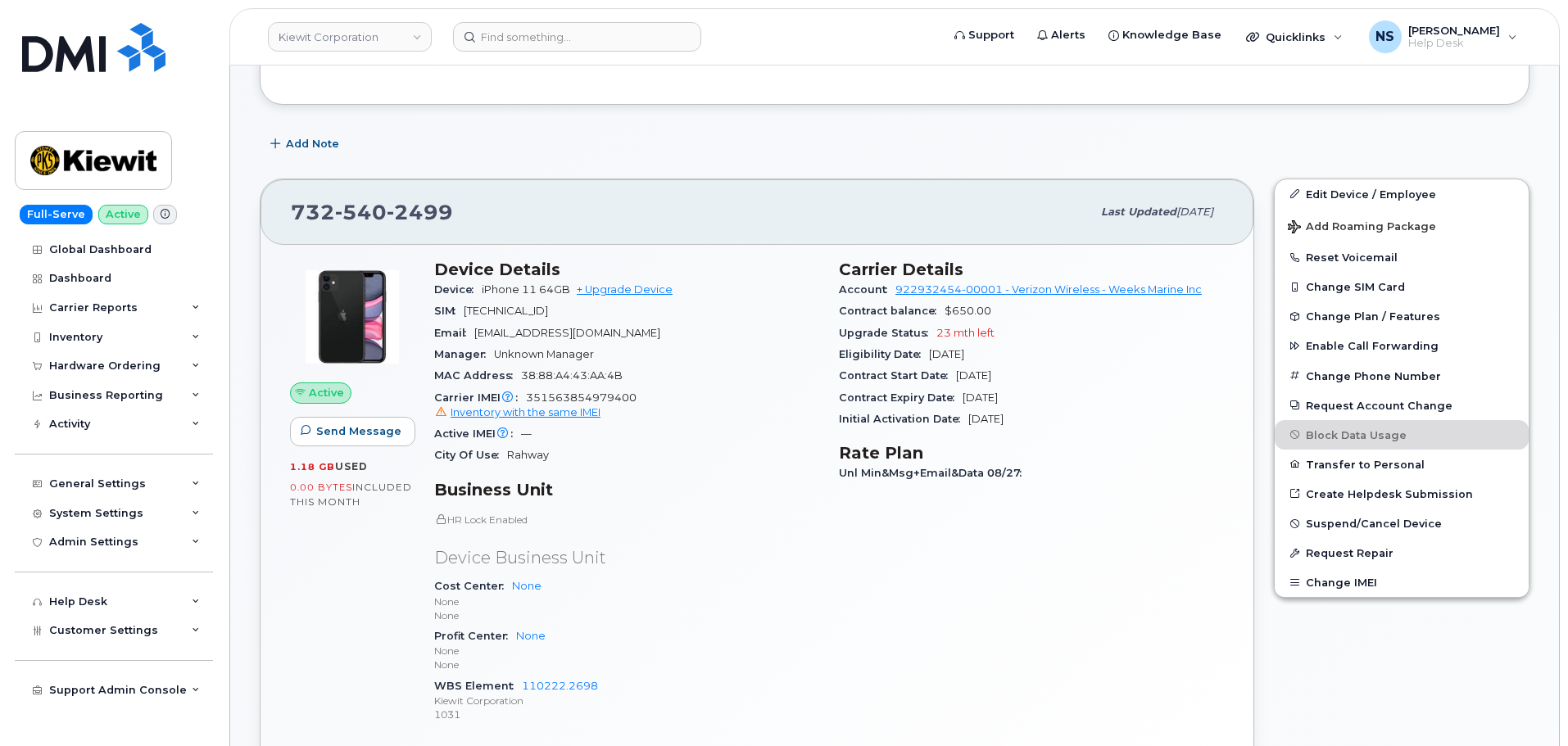
click at [417, 202] on span "2499" at bounding box center [420, 212] width 67 height 24
copy span "732 540 2499"
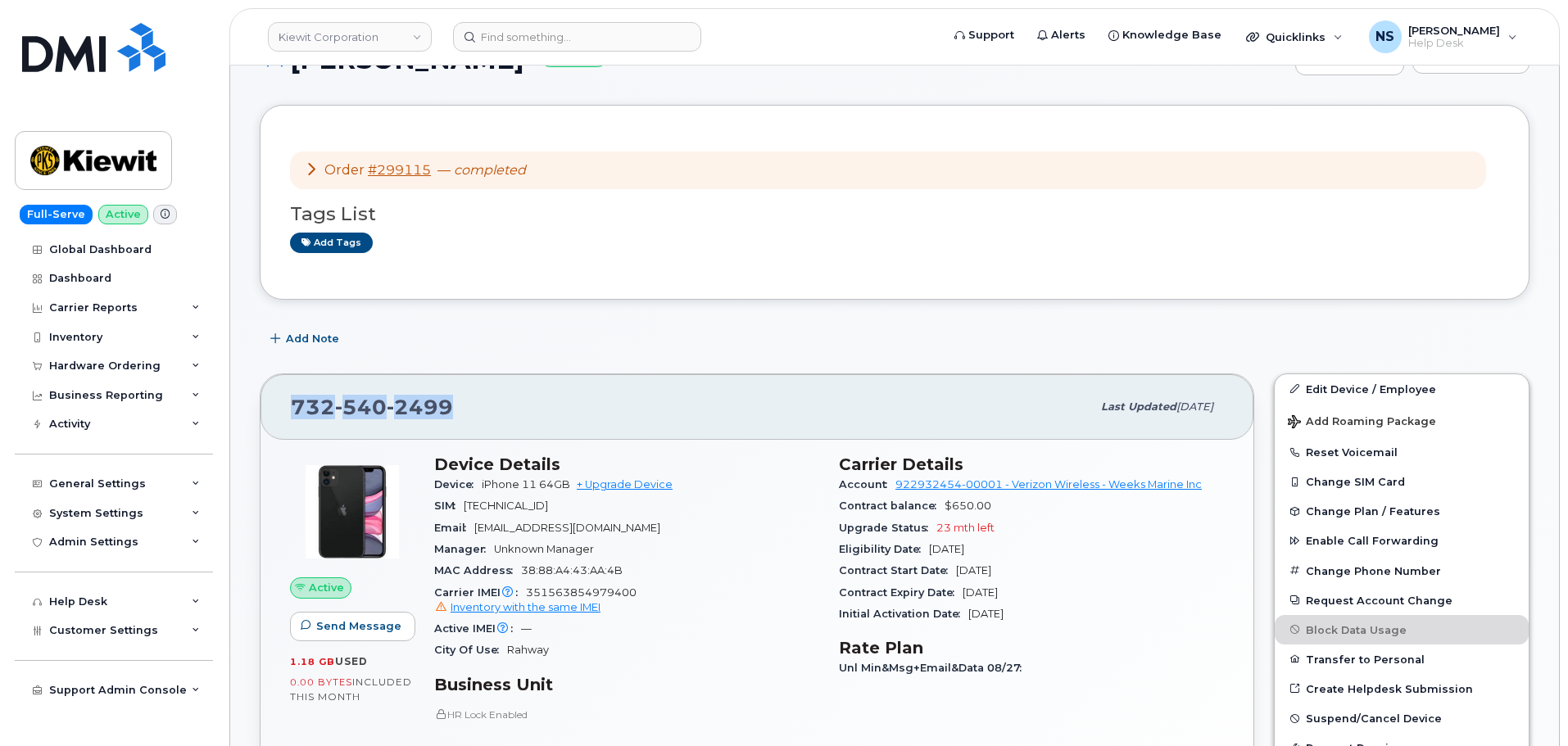
scroll to position [0, 0]
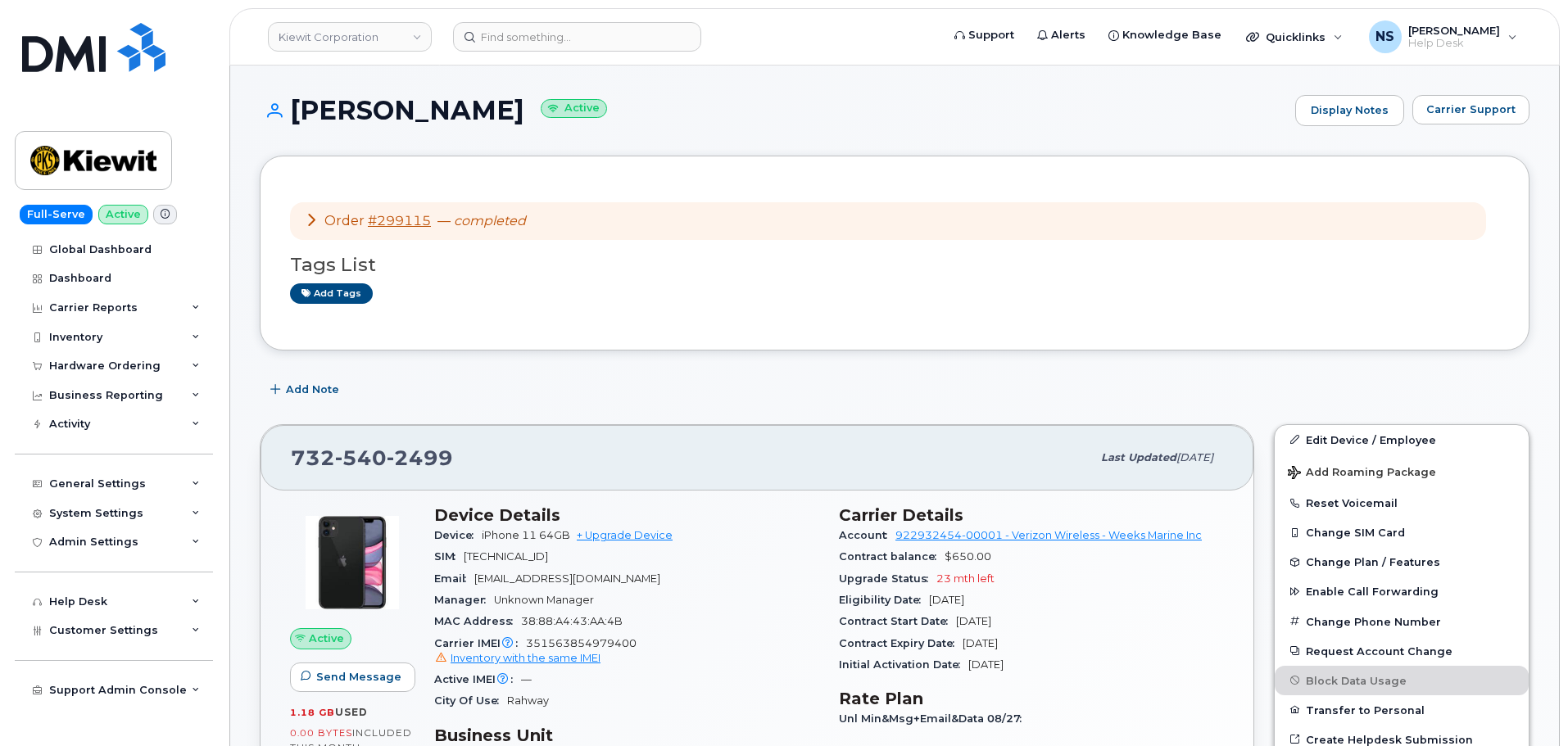
click at [313, 212] on div "Order #299115 — completed" at bounding box center [415, 221] width 221 height 19
click at [310, 222] on icon at bounding box center [311, 219] width 13 height 13
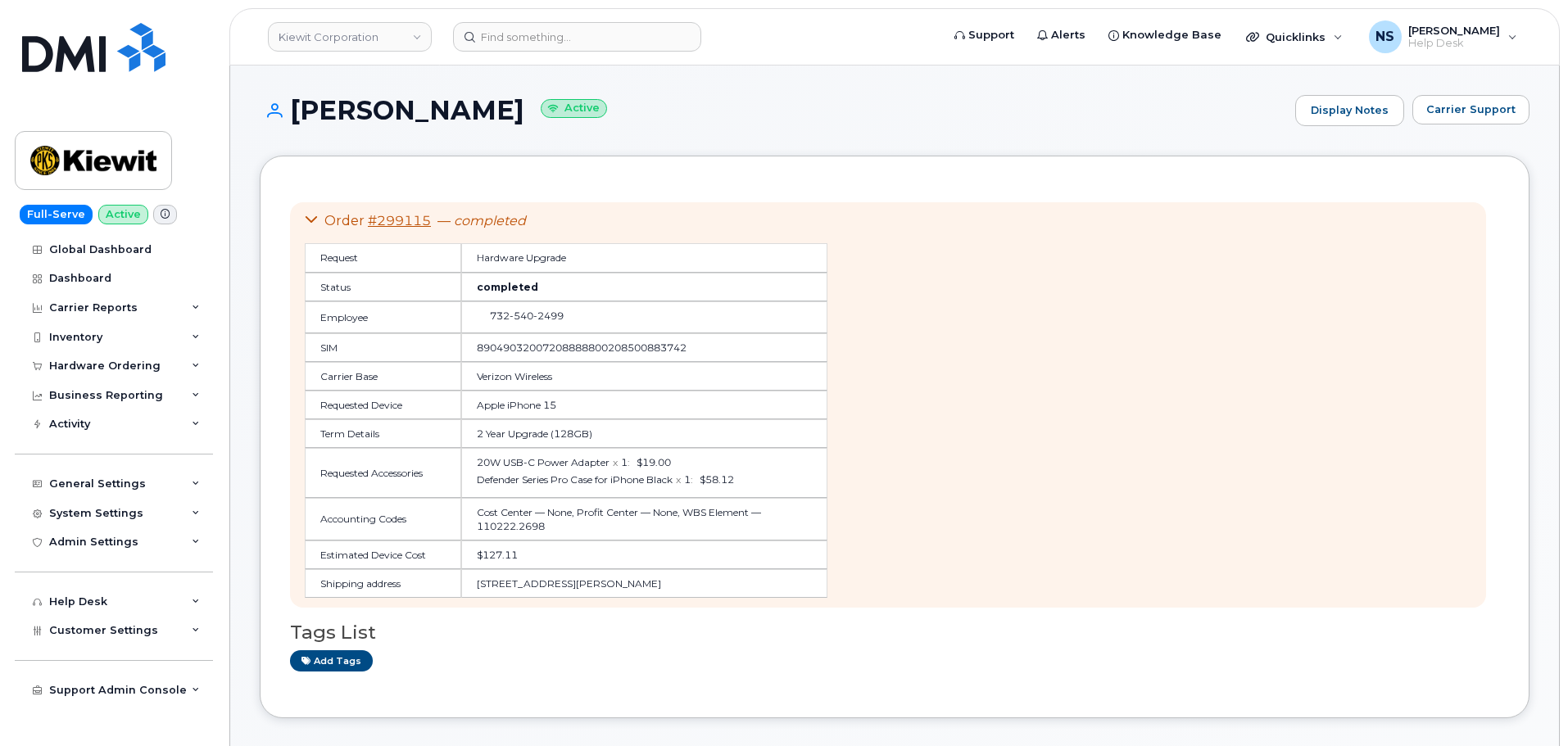
click at [389, 103] on h1 "JENNIFER DAVEY Active" at bounding box center [773, 110] width 1028 height 28
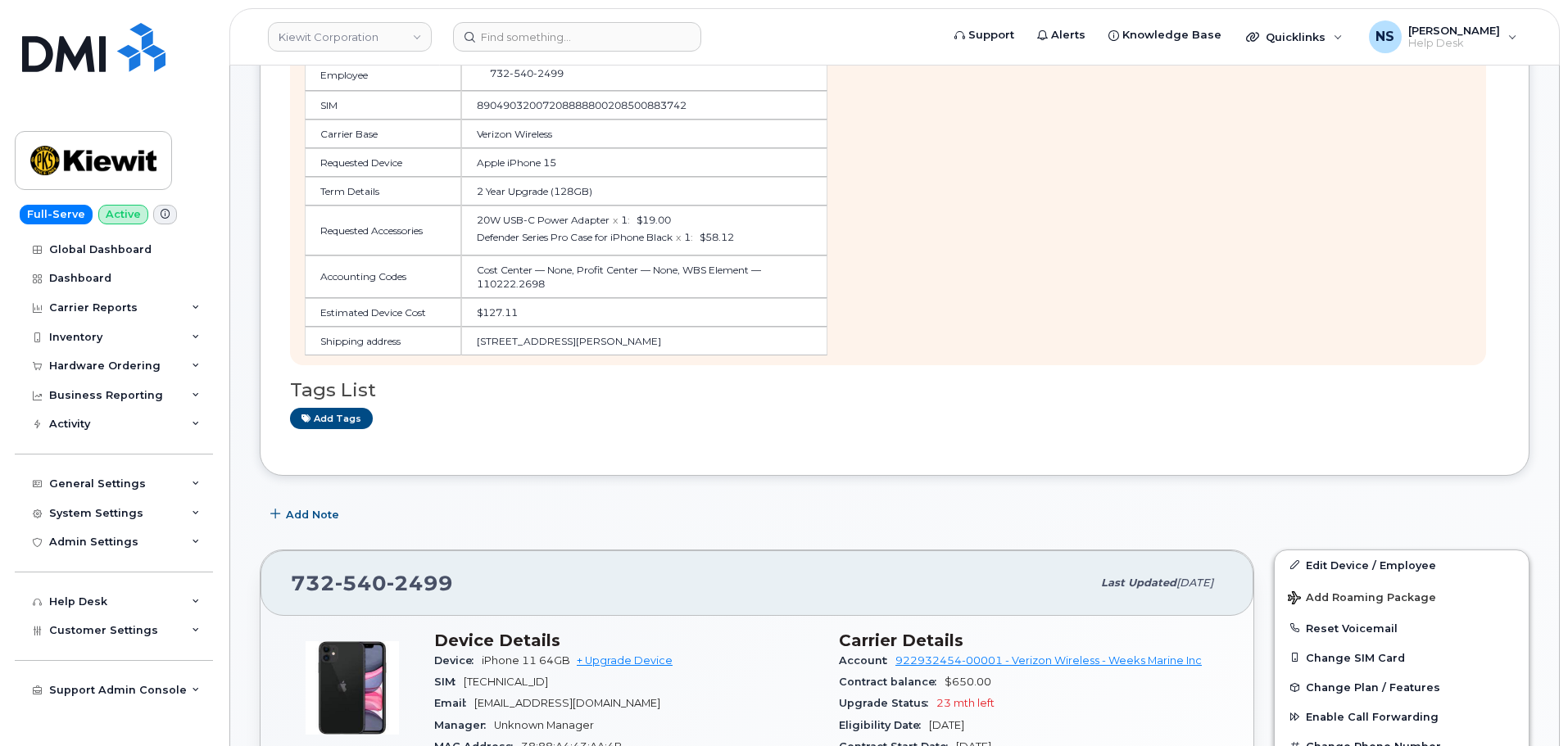
scroll to position [409, 0]
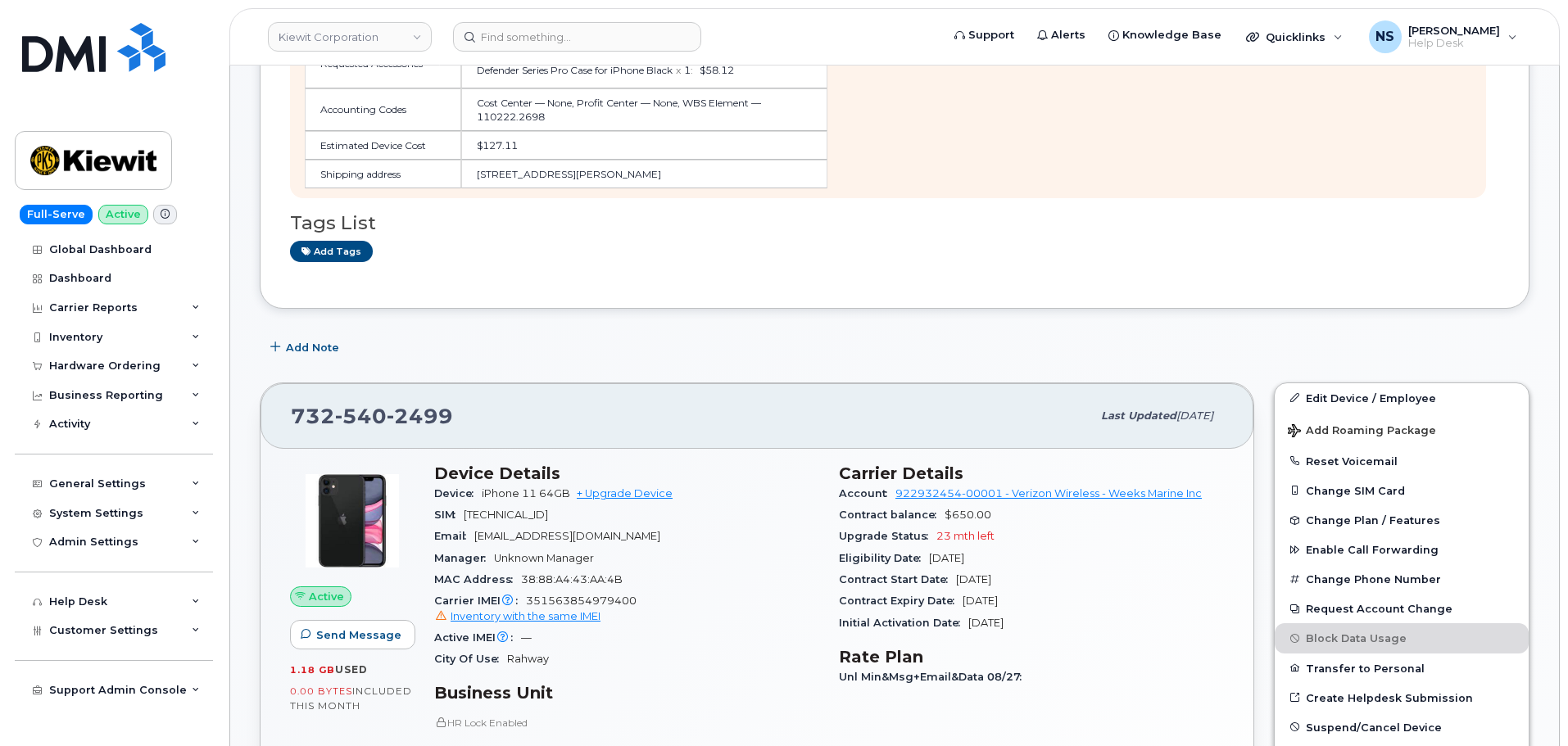
click at [425, 408] on span "2499" at bounding box center [420, 415] width 67 height 24
click at [405, 416] on span "2499" at bounding box center [420, 415] width 67 height 24
click at [405, 415] on span "2499" at bounding box center [420, 415] width 67 height 24
copy span "732 540 2499"
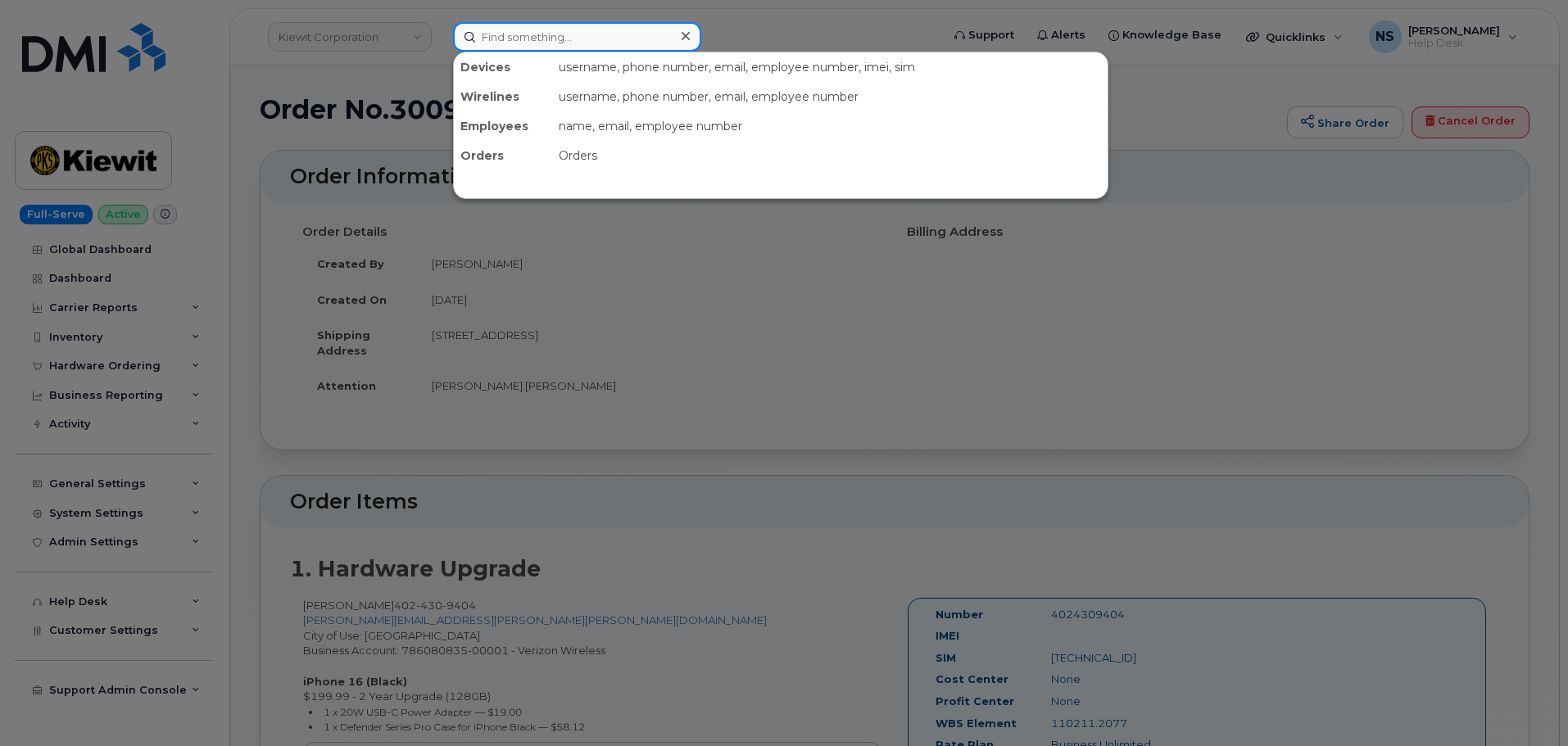
click at [588, 31] on input at bounding box center [577, 37] width 249 height 29
paste input "7325402499"
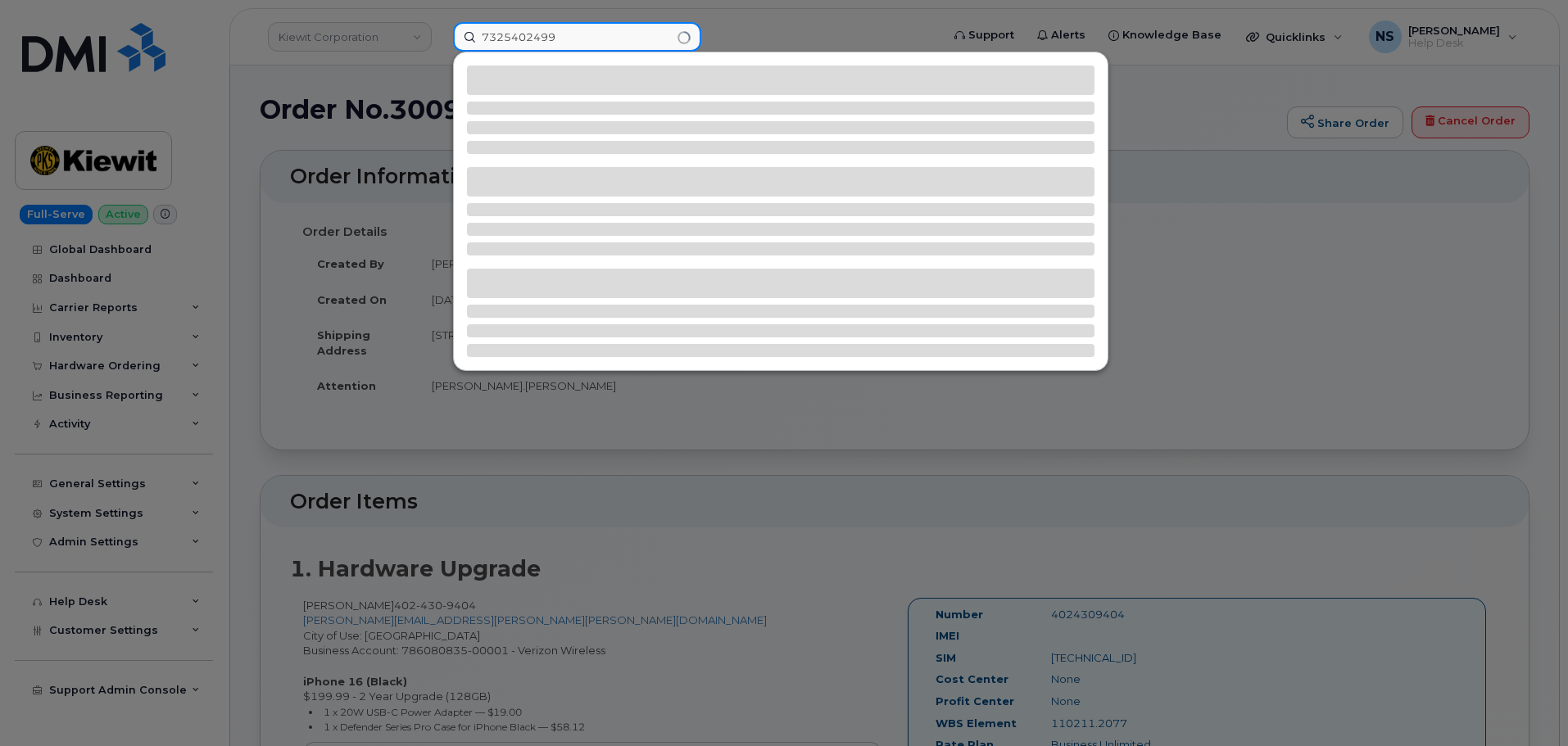
type input "7325402499"
